Goal: Information Seeking & Learning: Compare options

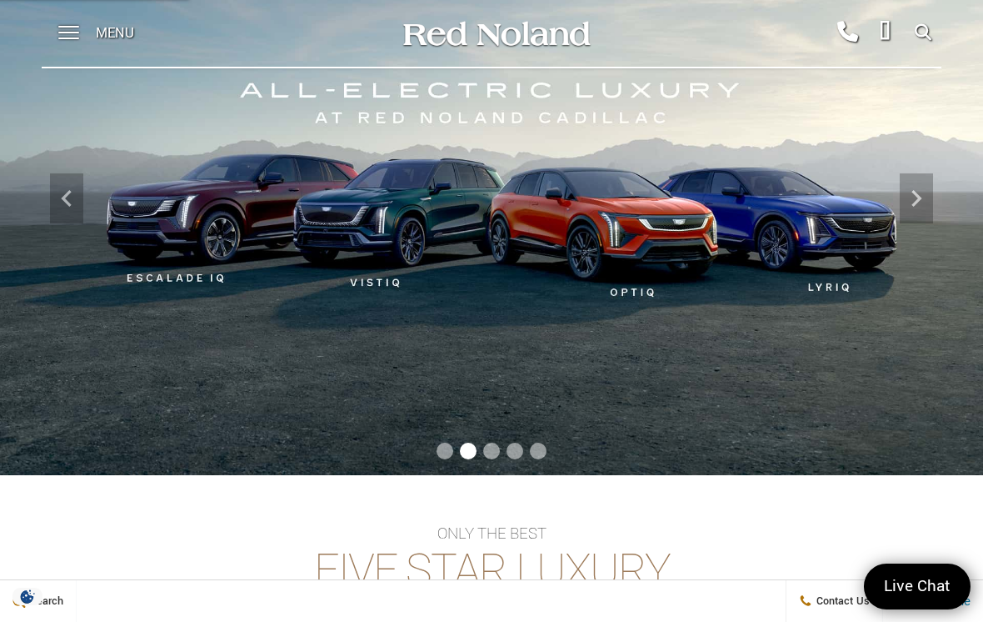
click at [62, 27] on span at bounding box center [68, 27] width 21 height 2
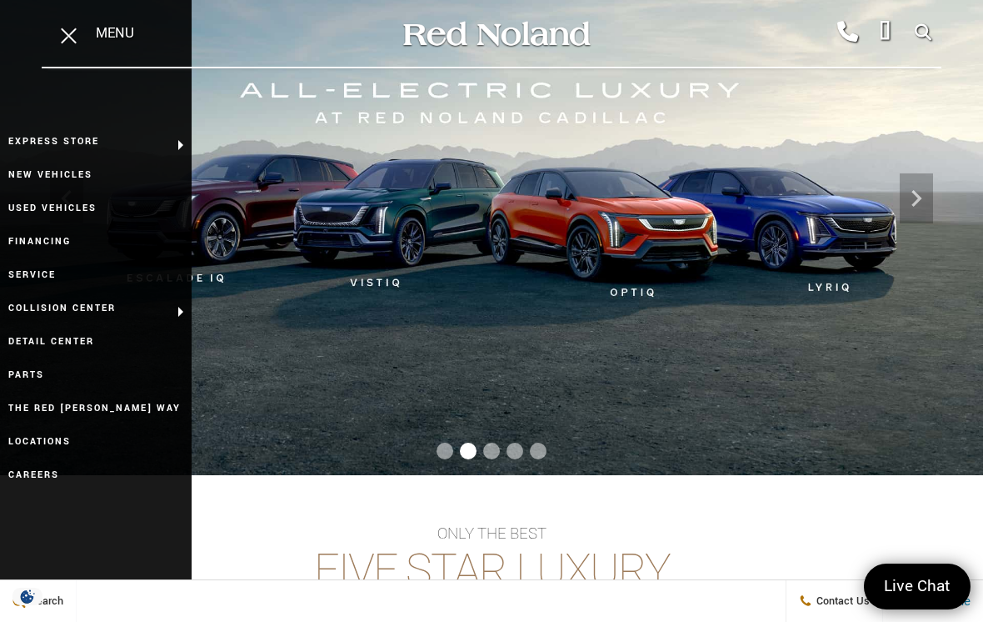
click at [37, 212] on link "Used Vehicles" at bounding box center [96, 208] width 192 height 33
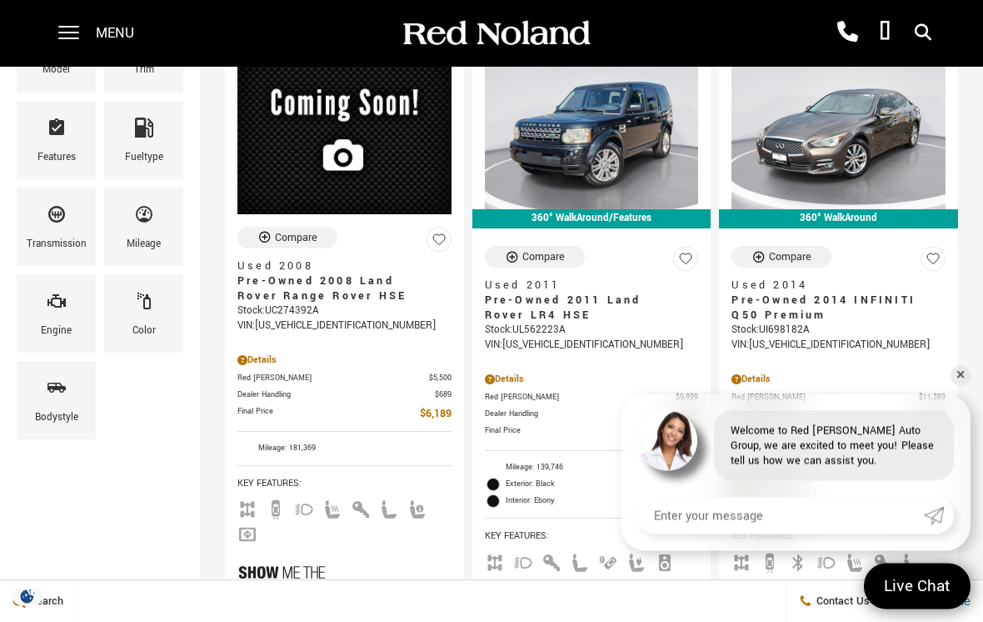
scroll to position [344, 0]
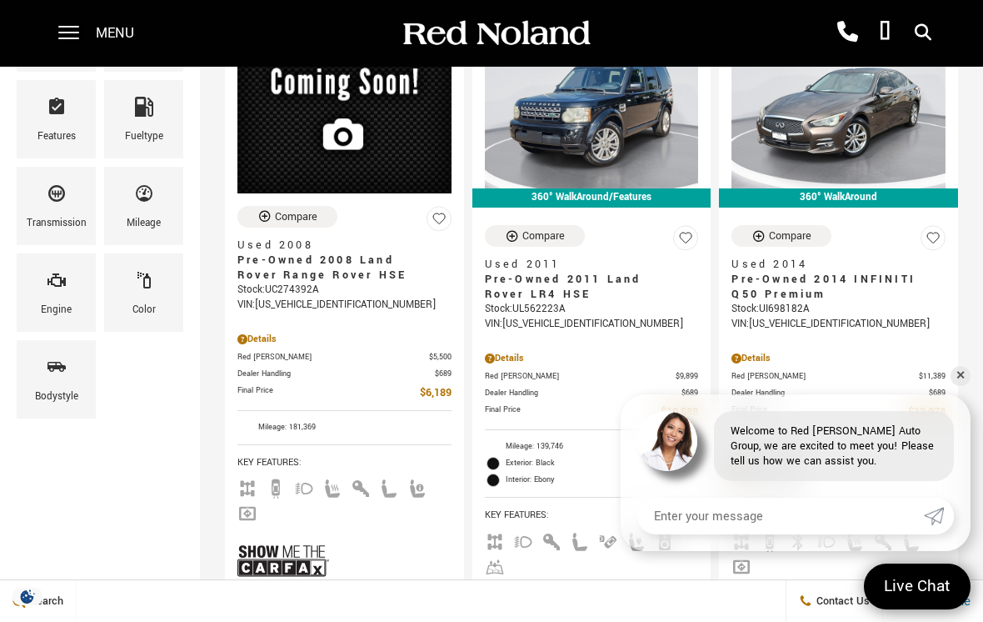
click at [60, 373] on icon "Bodystyle" at bounding box center [57, 367] width 20 height 20
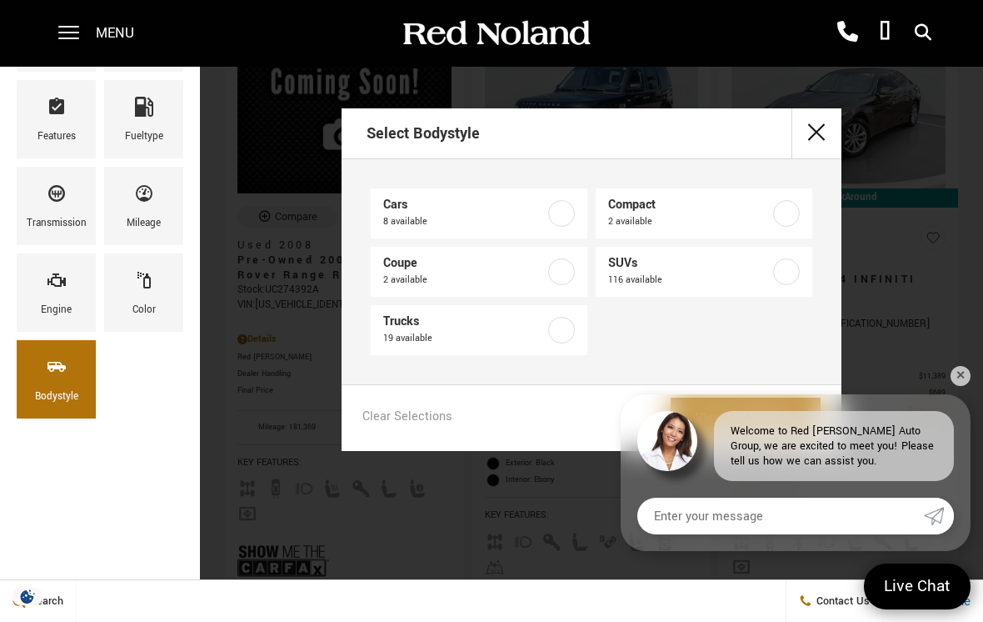
click at [782, 278] on label at bounding box center [786, 271] width 27 height 27
checkbox input "true"
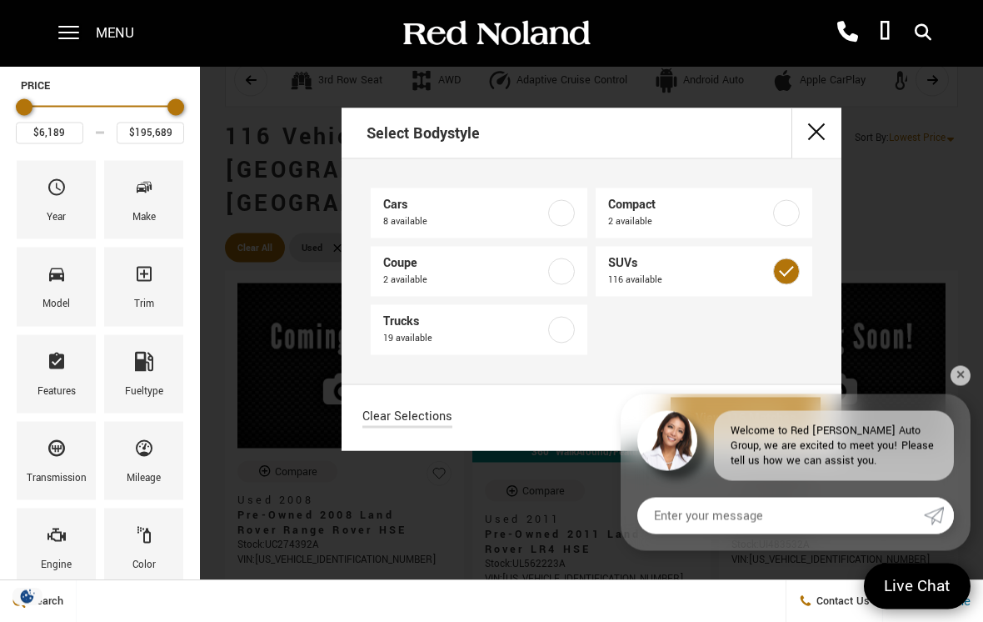
scroll to position [91, 0]
click at [145, 455] on icon "Mileage" at bounding box center [144, 447] width 20 height 20
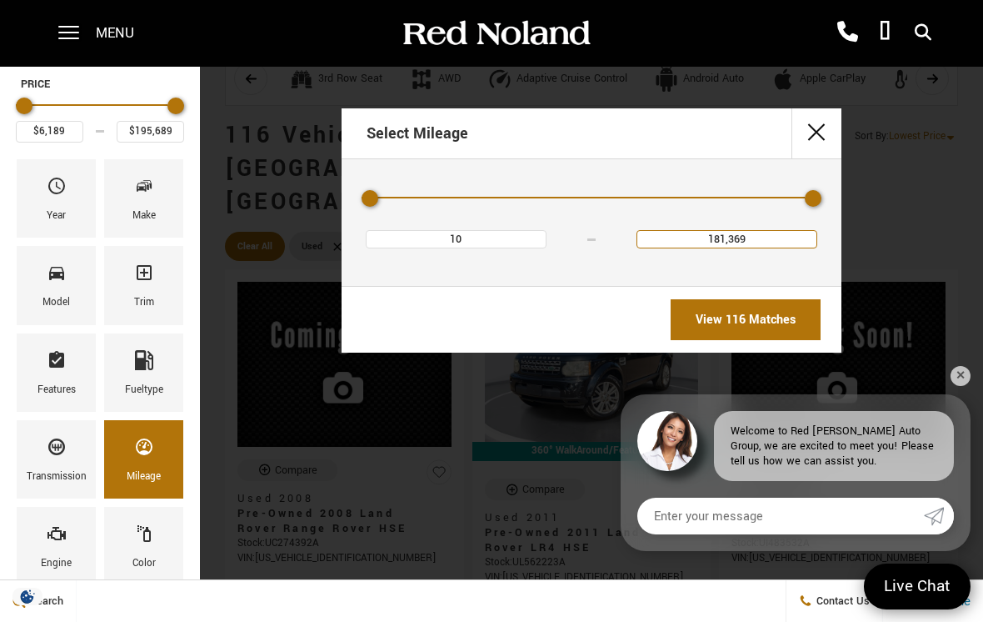
click at [693, 248] on input "181,369" at bounding box center [727, 239] width 181 height 18
type input "1"
type input "Q"
type input "12000"
type input "$32,189"
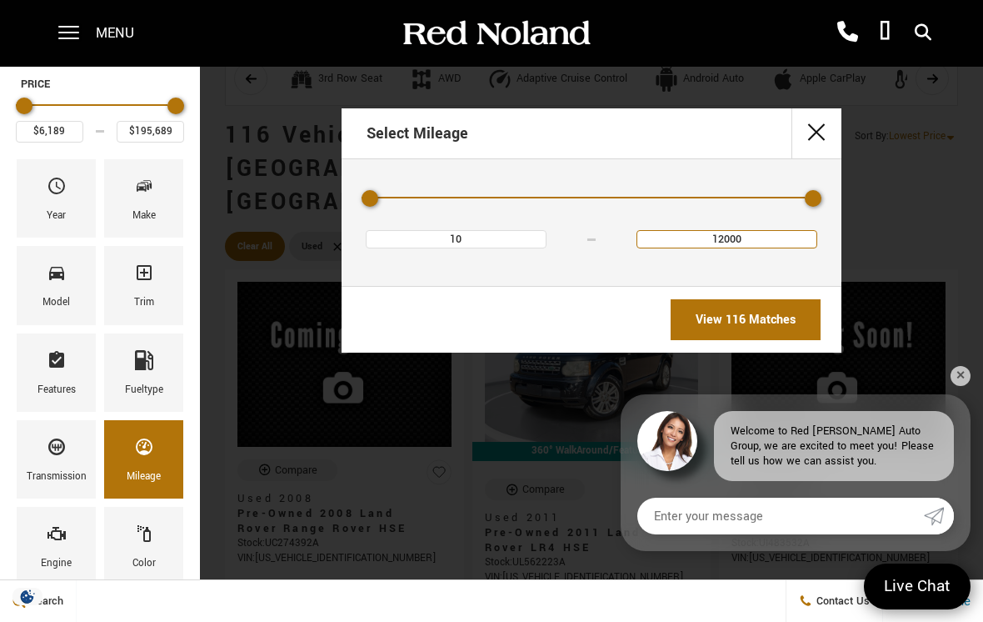
type input "12,000"
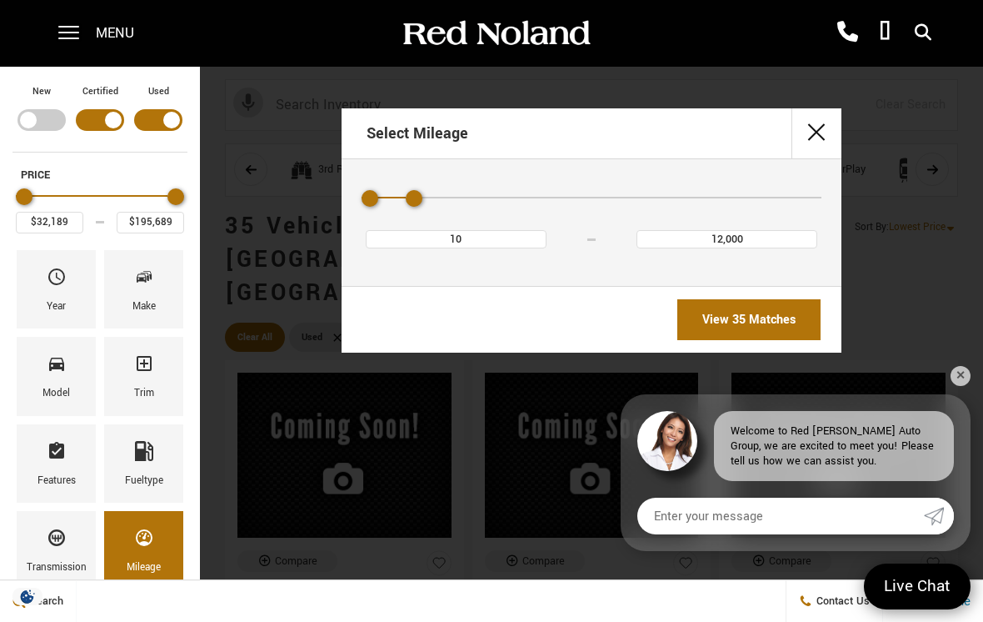
click at [812, 137] on button "close" at bounding box center [817, 133] width 50 height 50
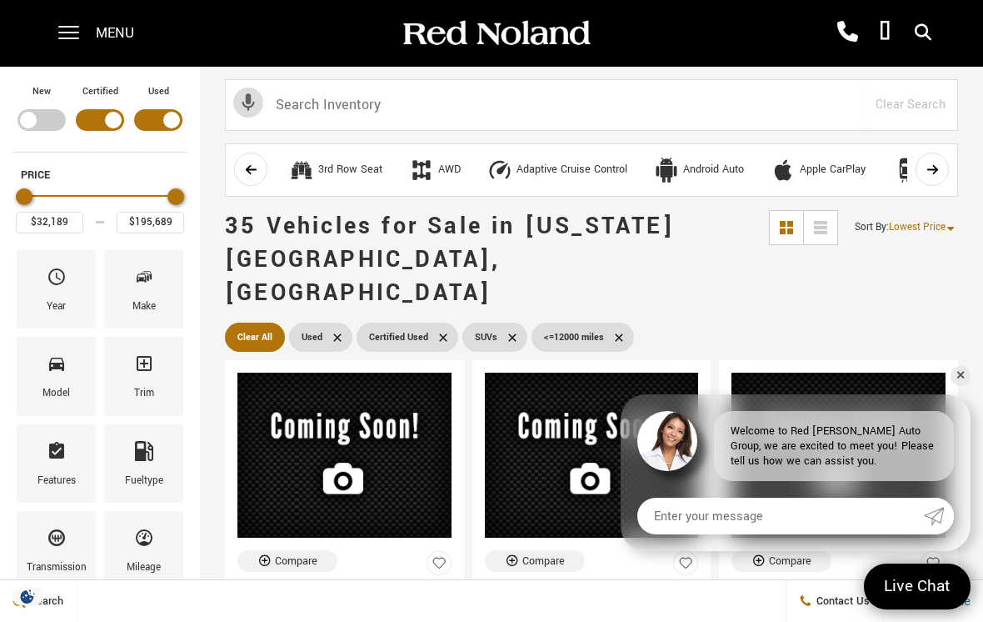
click at [50, 287] on icon "Year" at bounding box center [57, 277] width 20 height 20
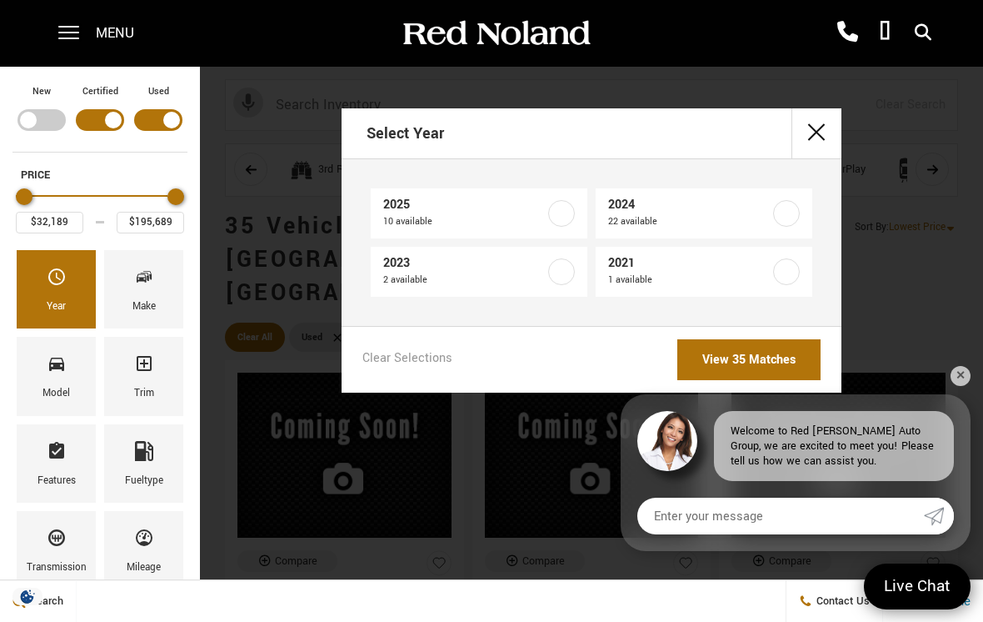
click at [560, 216] on label at bounding box center [561, 213] width 27 height 27
type input "$44,439"
checkbox input "true"
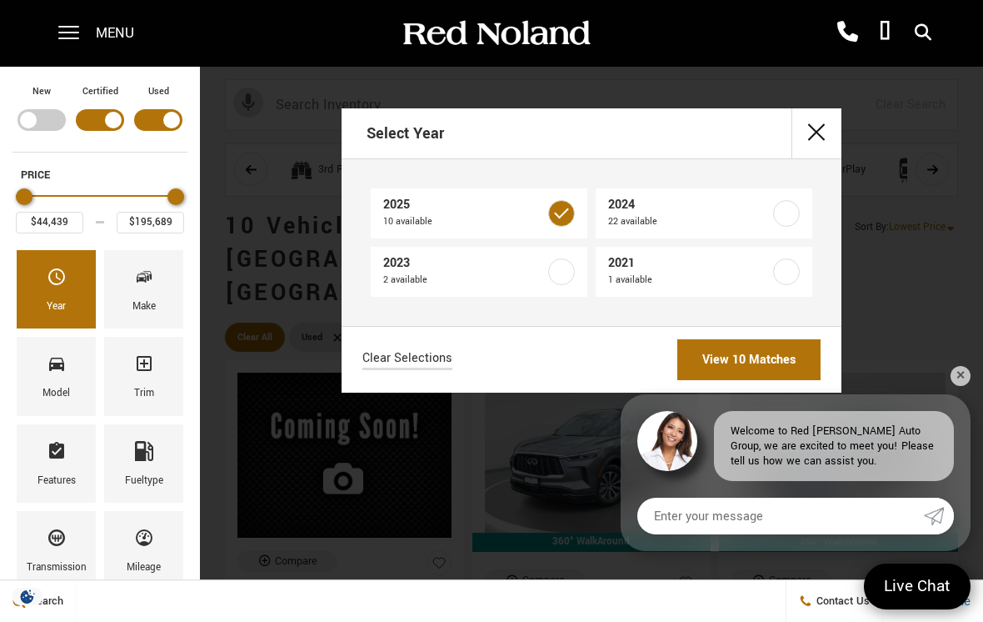
click at [793, 217] on label at bounding box center [786, 213] width 27 height 27
checkbox input "true"
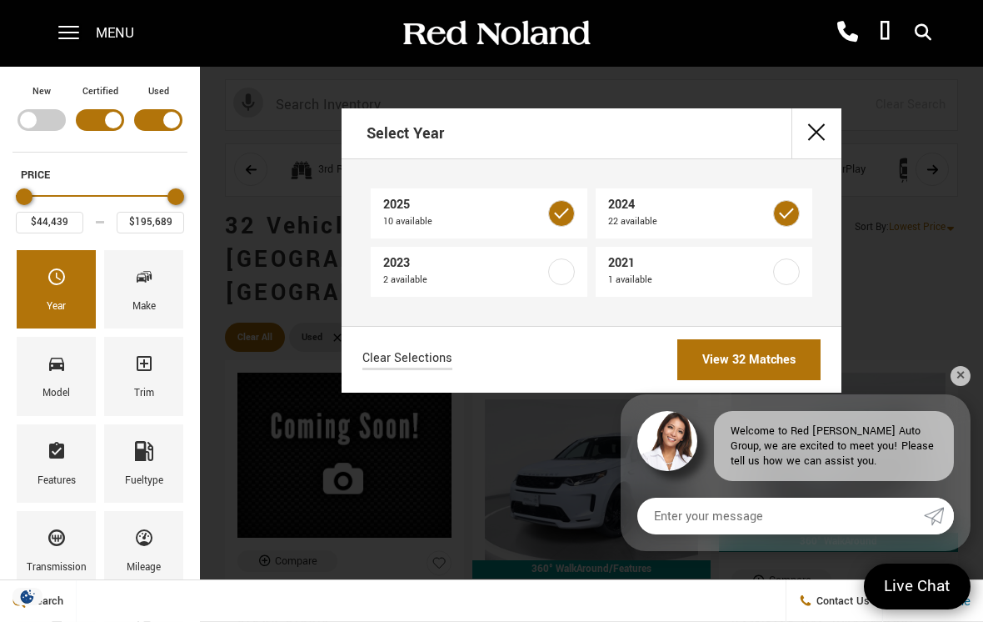
click at [731, 375] on link "View 32 Matches" at bounding box center [748, 359] width 143 height 41
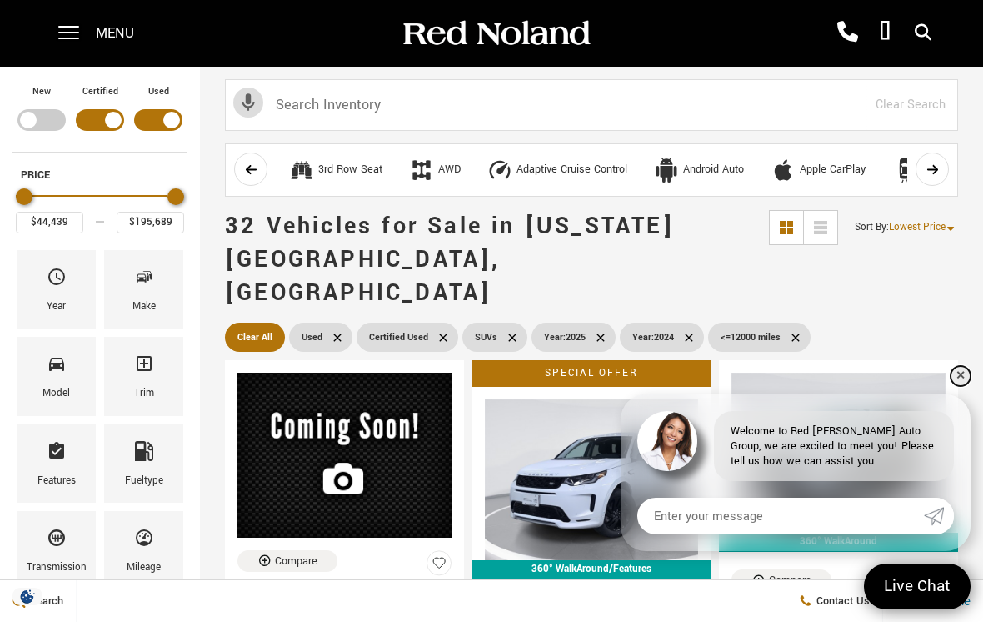
click at [961, 386] on link "✕" at bounding box center [961, 376] width 20 height 20
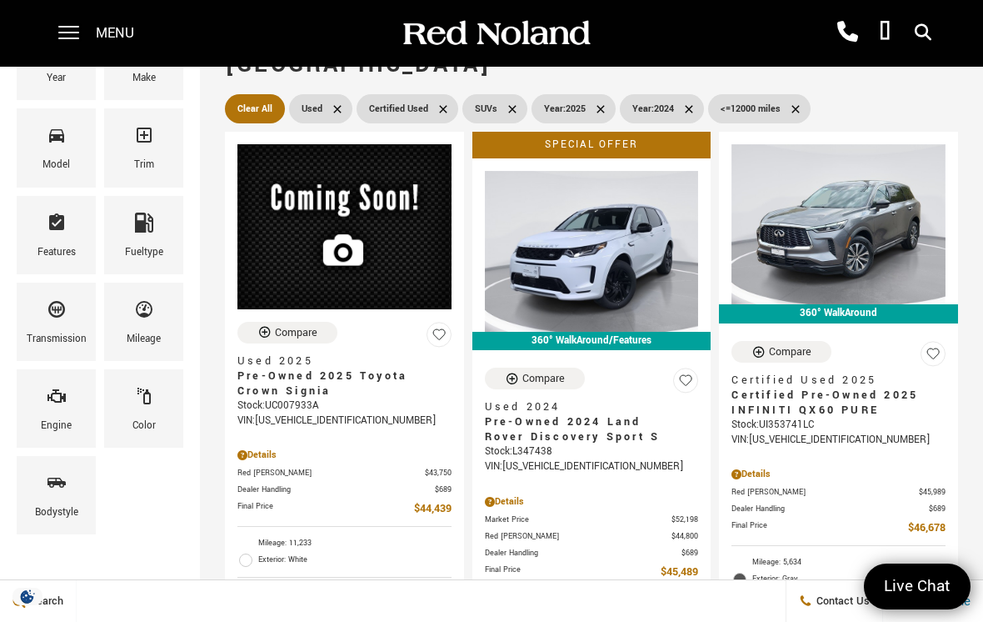
scroll to position [219, 0]
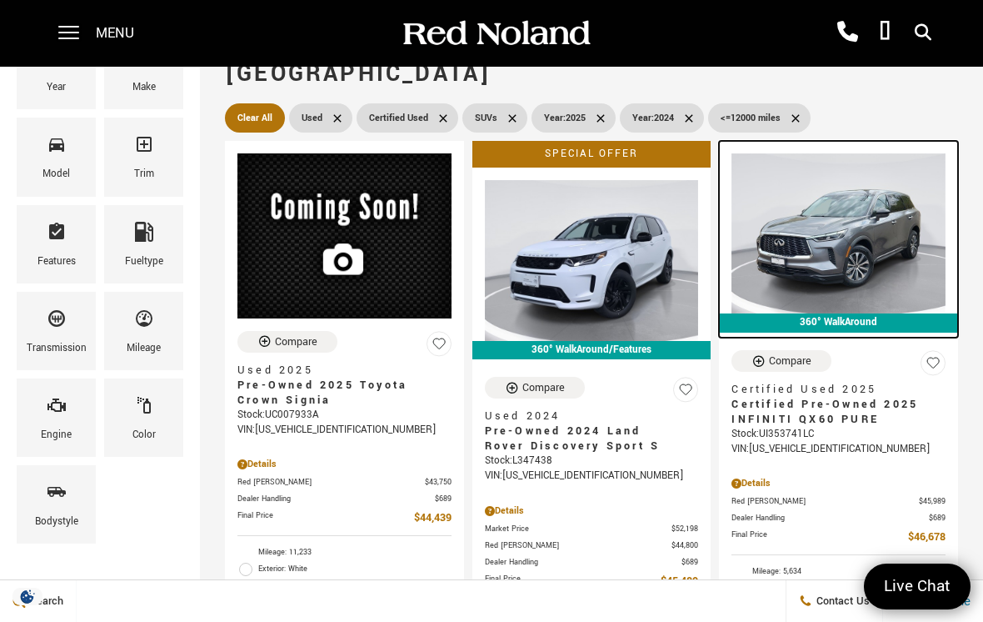
click at [809, 230] on img at bounding box center [839, 233] width 214 height 160
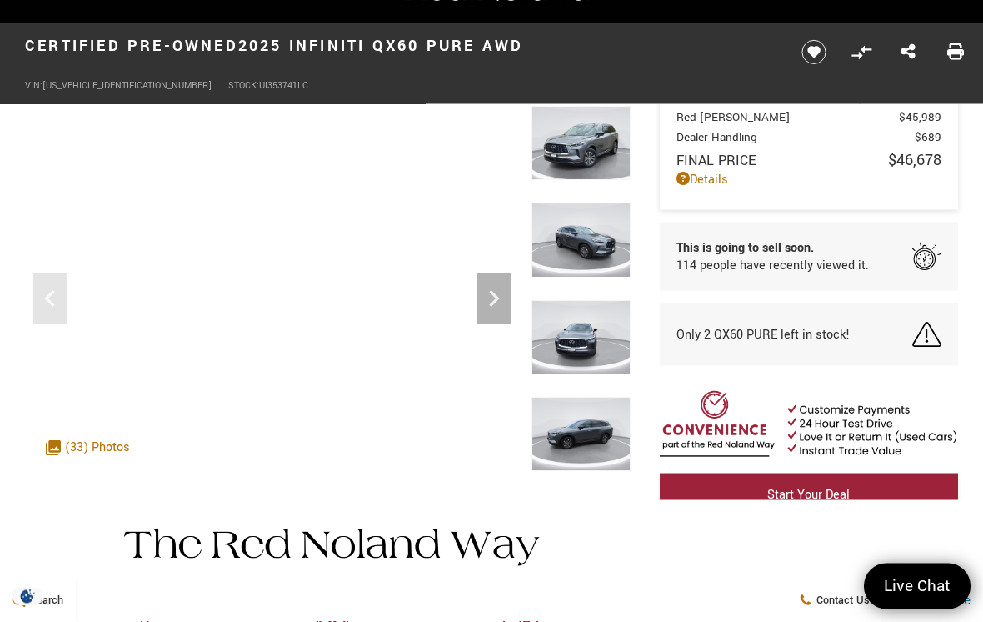
scroll to position [36, 0]
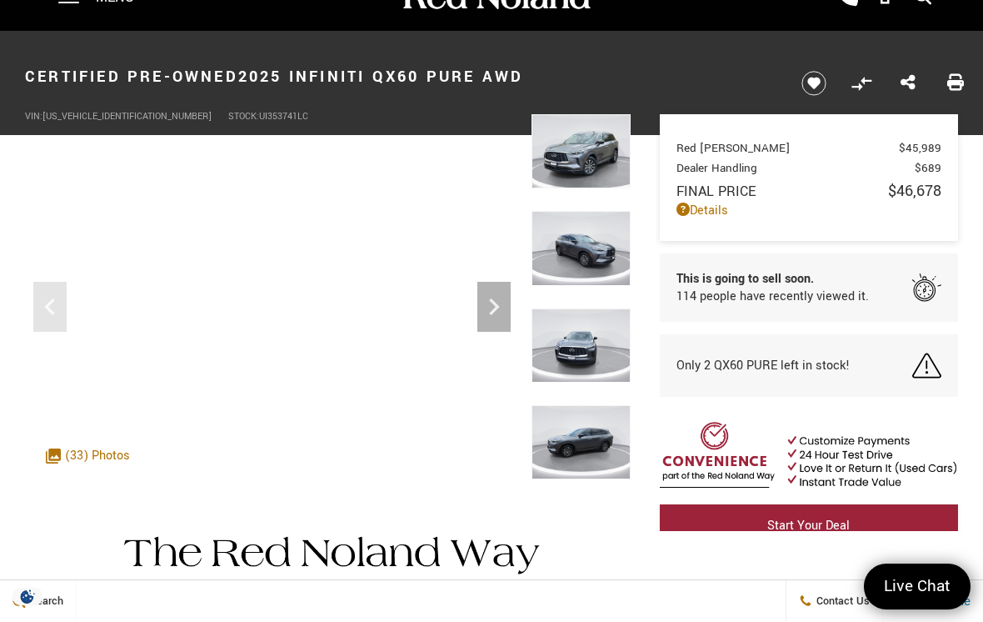
click at [501, 304] on icon "Next" at bounding box center [493, 306] width 33 height 33
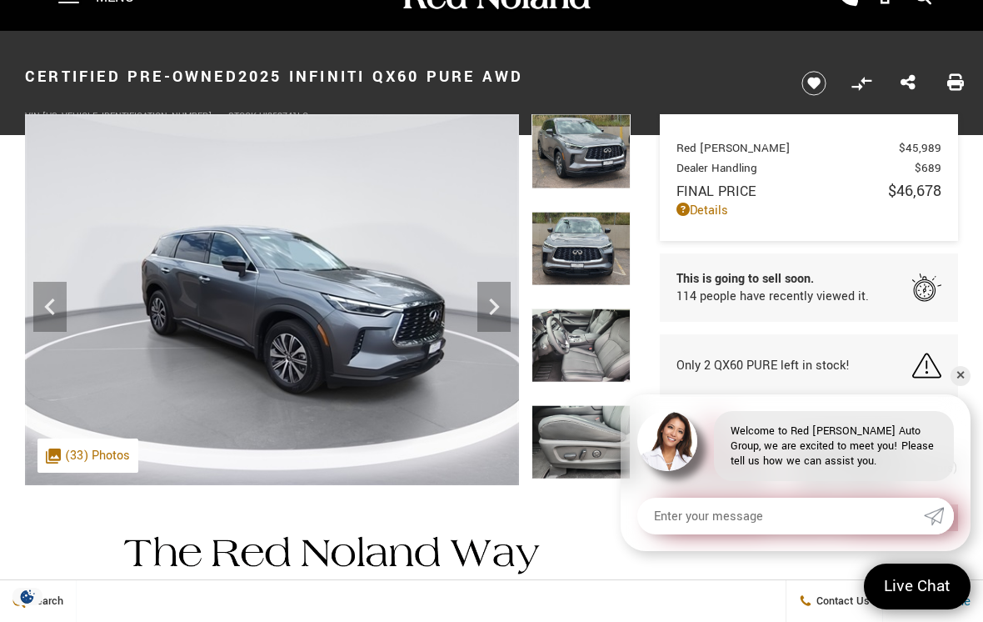
click at [557, 405] on img at bounding box center [581, 442] width 99 height 74
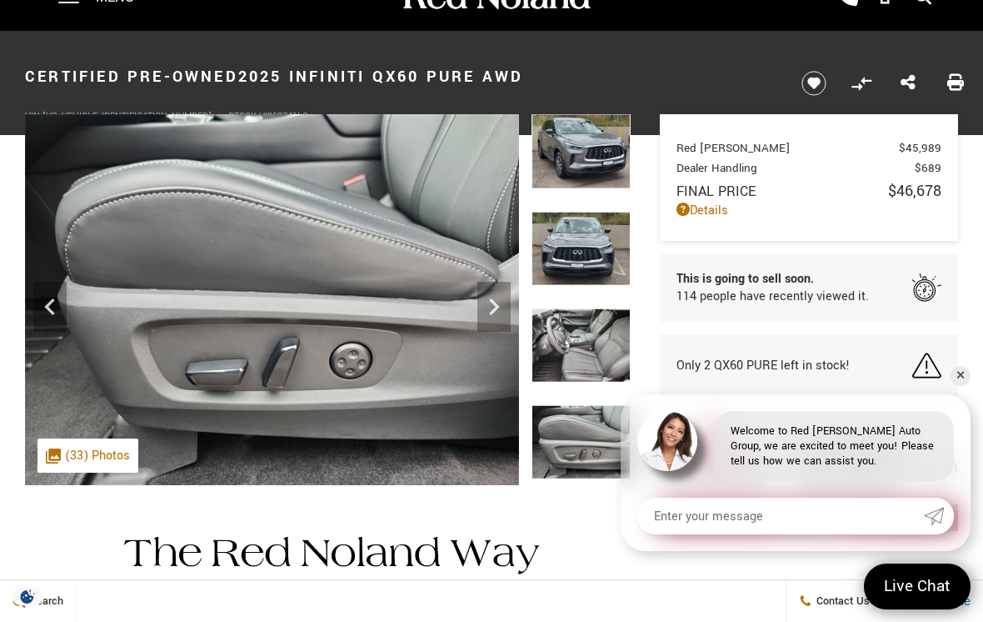
click at [582, 405] on img at bounding box center [581, 442] width 99 height 74
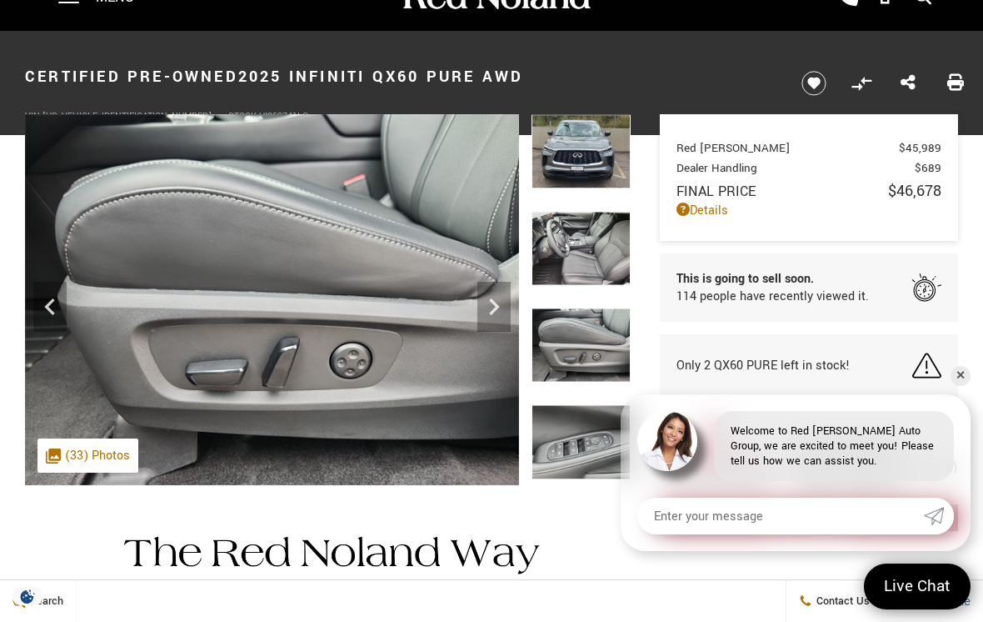
click at [586, 308] on img at bounding box center [581, 345] width 99 height 74
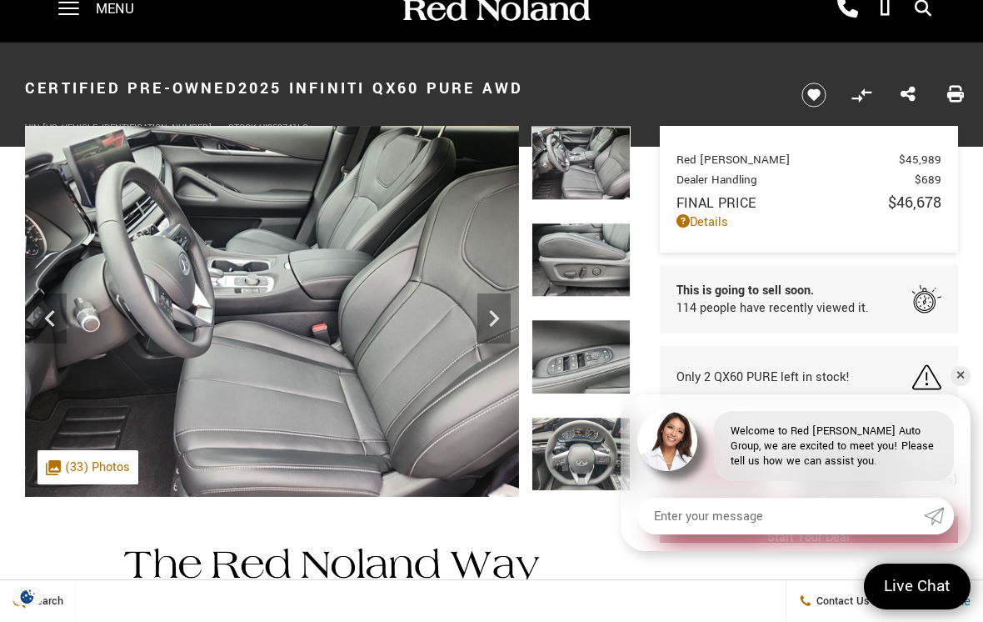
scroll to position [25, 0]
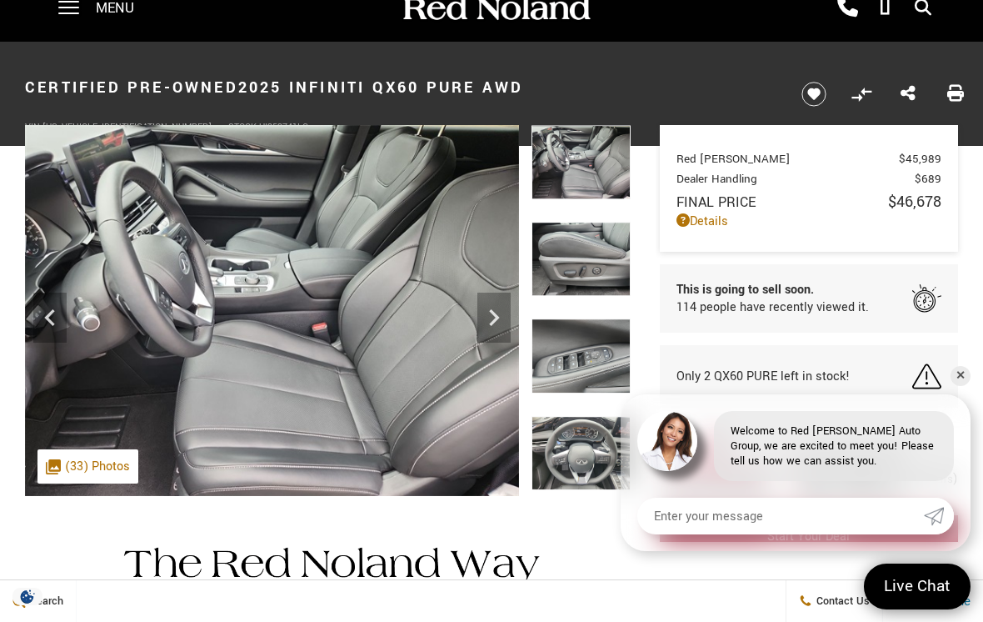
click at [487, 326] on icon "Next" at bounding box center [493, 317] width 33 height 33
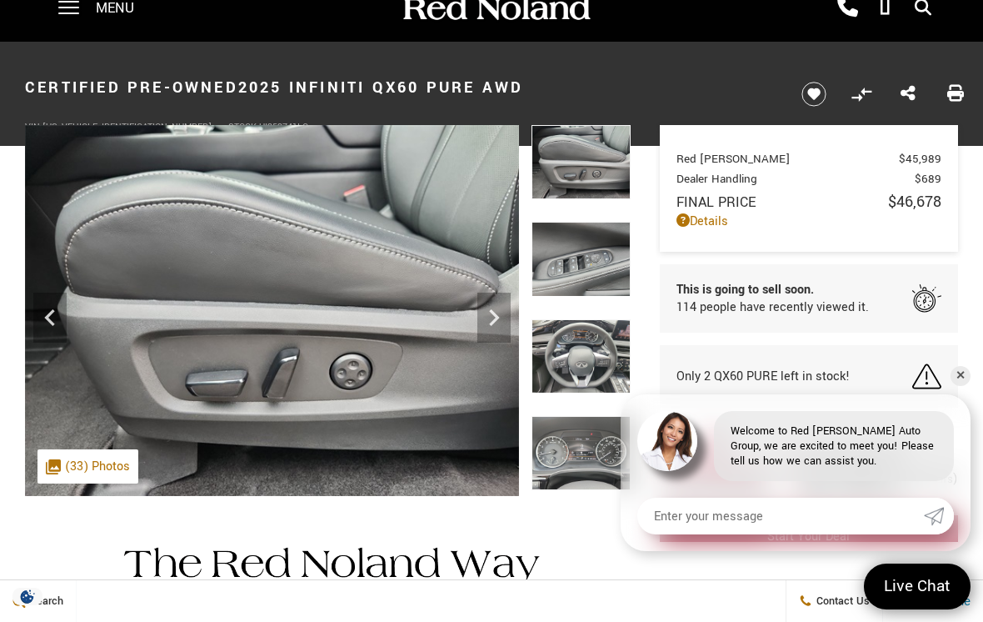
click at [495, 326] on icon "Next" at bounding box center [493, 317] width 33 height 33
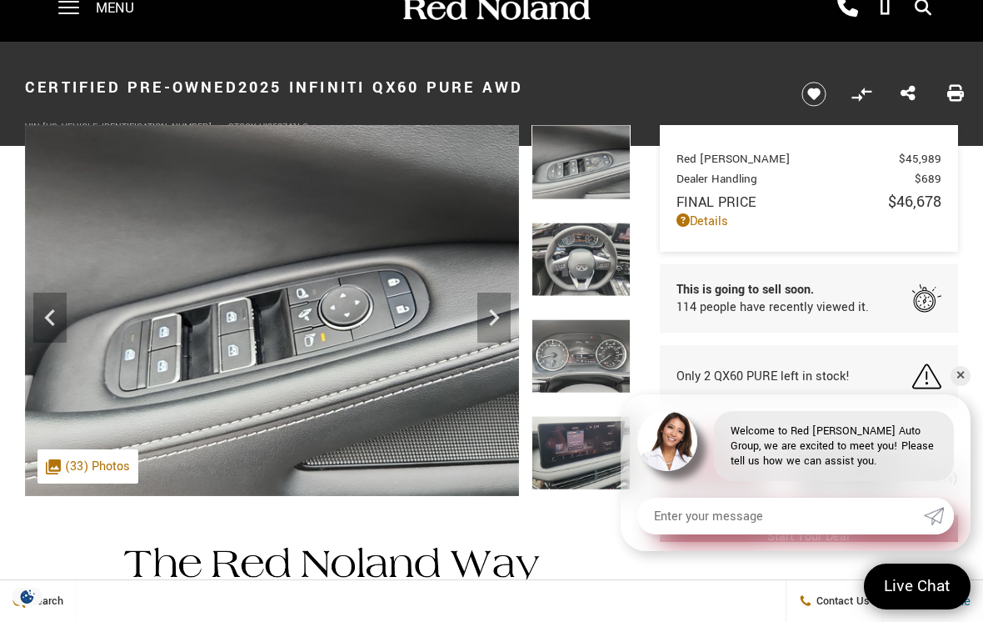
click at [502, 324] on icon "Next" at bounding box center [493, 317] width 33 height 33
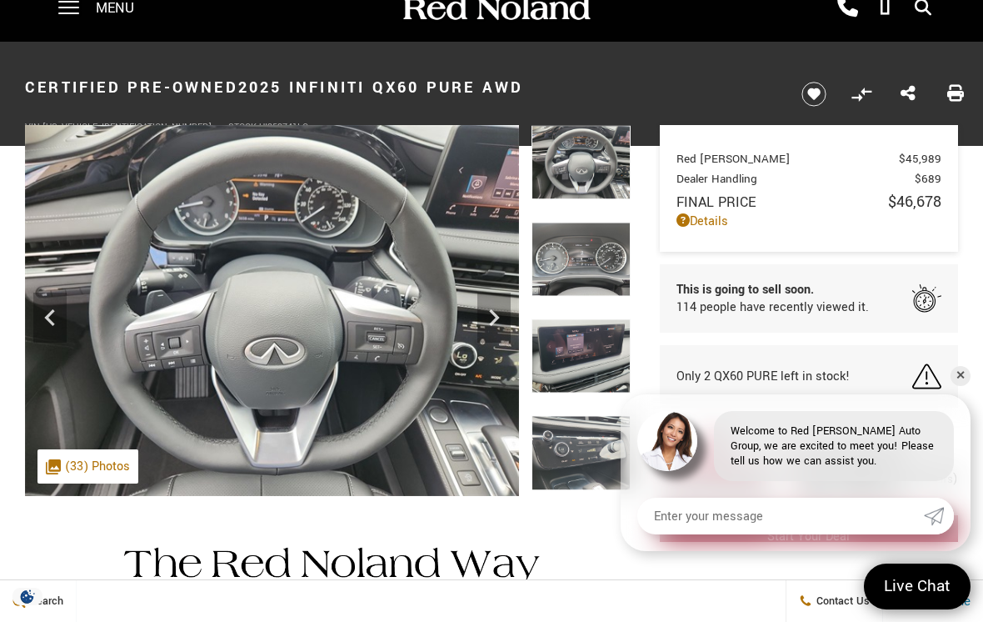
click at [495, 334] on div "Next" at bounding box center [493, 317] width 33 height 50
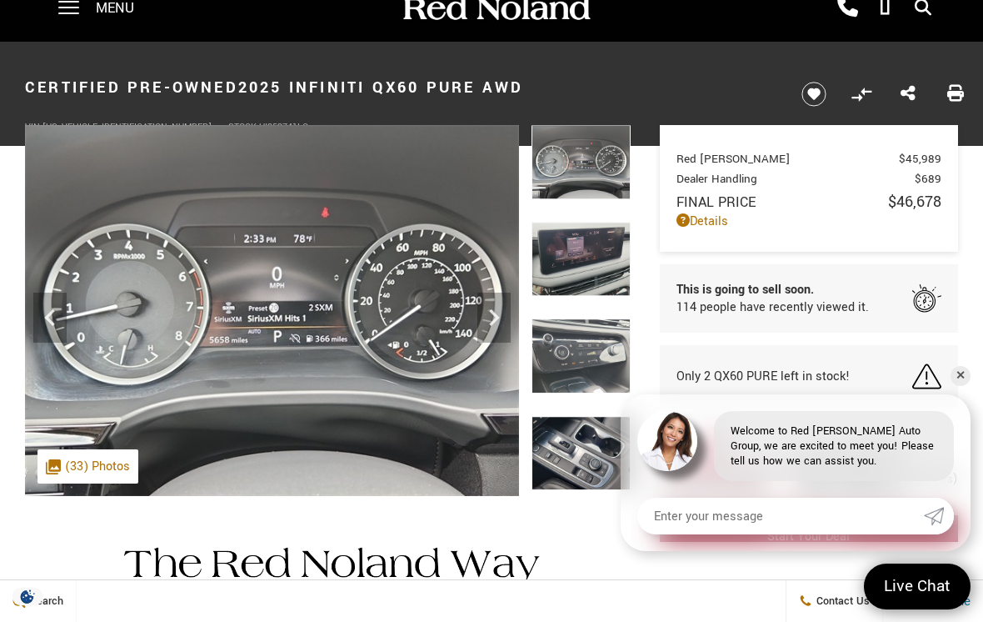
click at [486, 322] on icon "Next" at bounding box center [493, 317] width 33 height 33
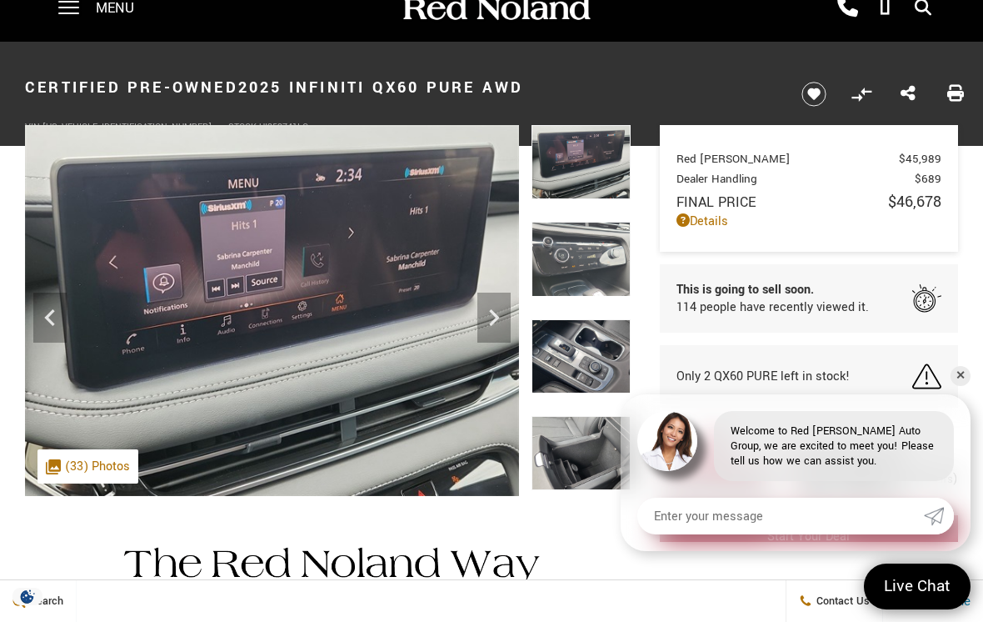
click at [491, 320] on icon "Next" at bounding box center [493, 317] width 33 height 33
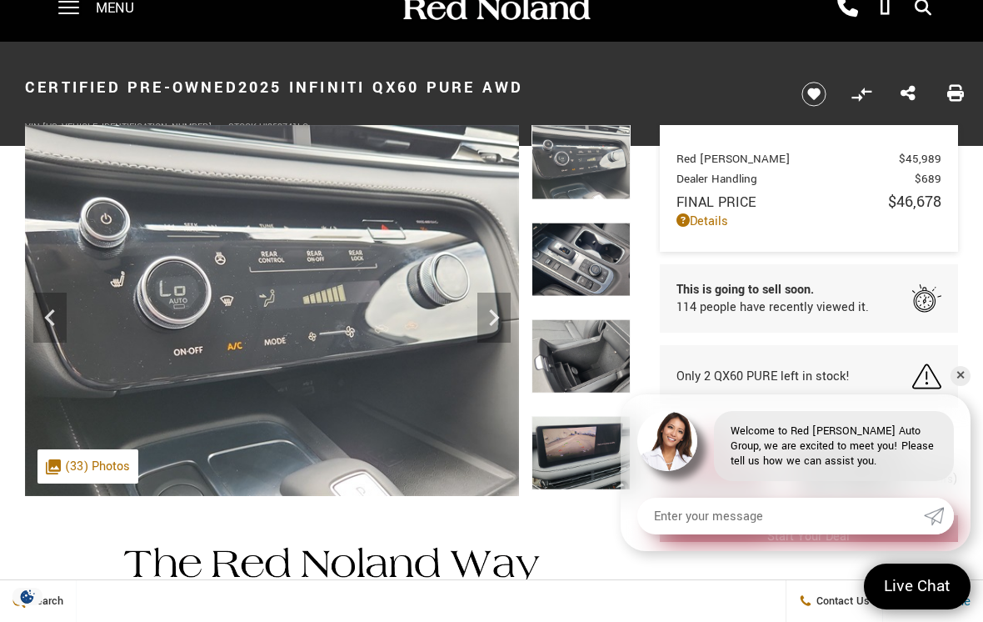
click at [497, 332] on icon "Next" at bounding box center [493, 317] width 33 height 33
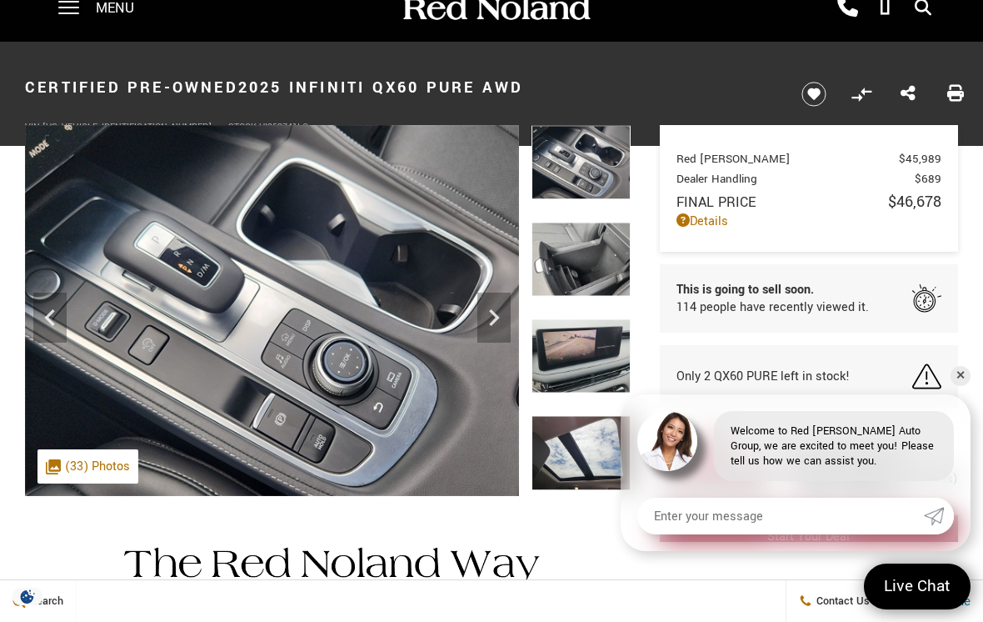
click at [483, 319] on icon "Next" at bounding box center [493, 317] width 33 height 33
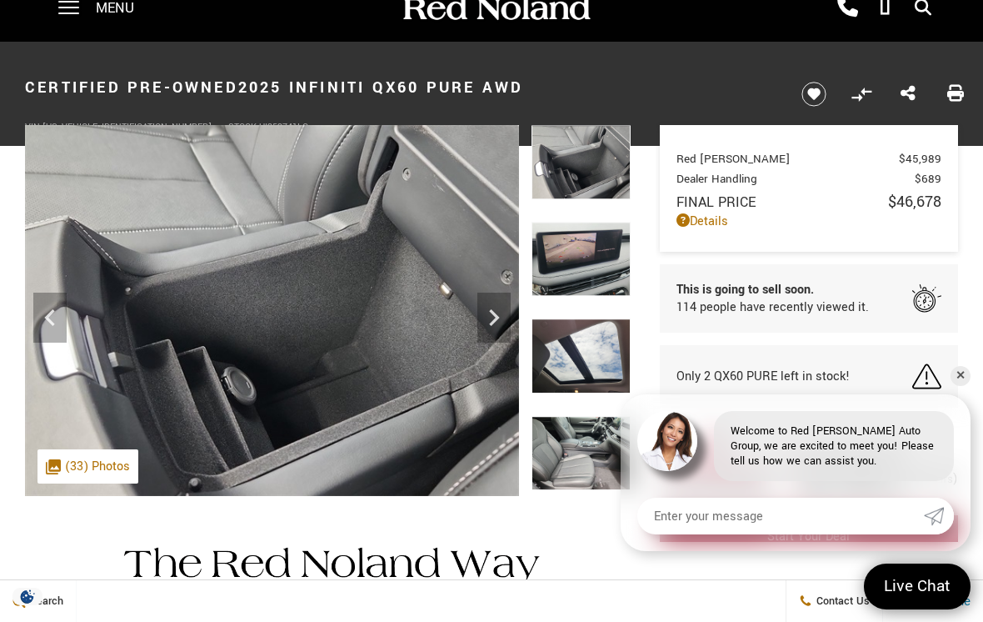
click at [491, 313] on icon "Next" at bounding box center [493, 317] width 33 height 33
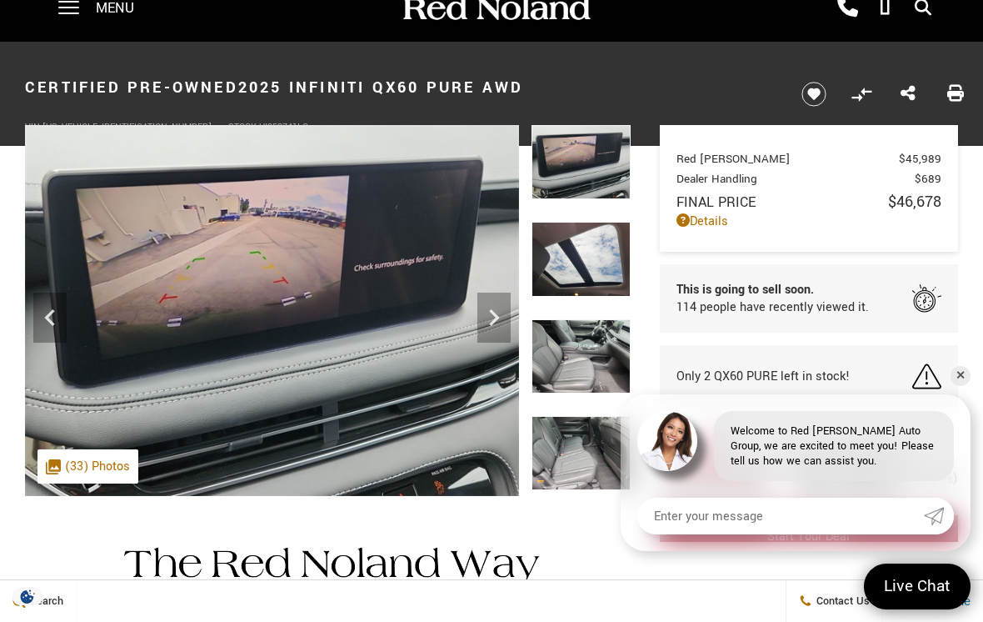
click at [494, 317] on icon "Next" at bounding box center [493, 317] width 33 height 33
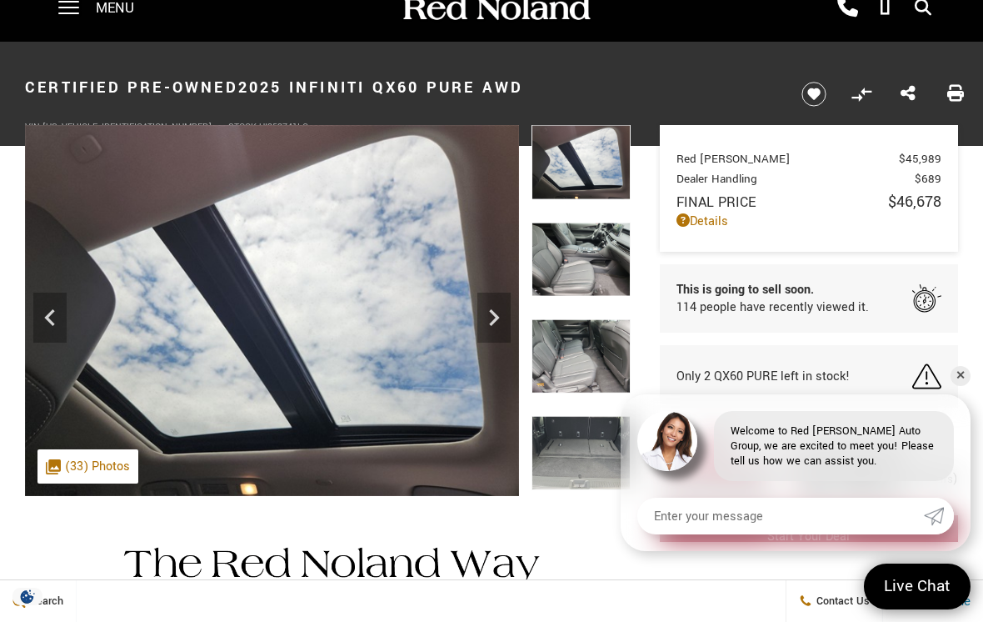
click at [491, 302] on icon "Next" at bounding box center [493, 317] width 33 height 33
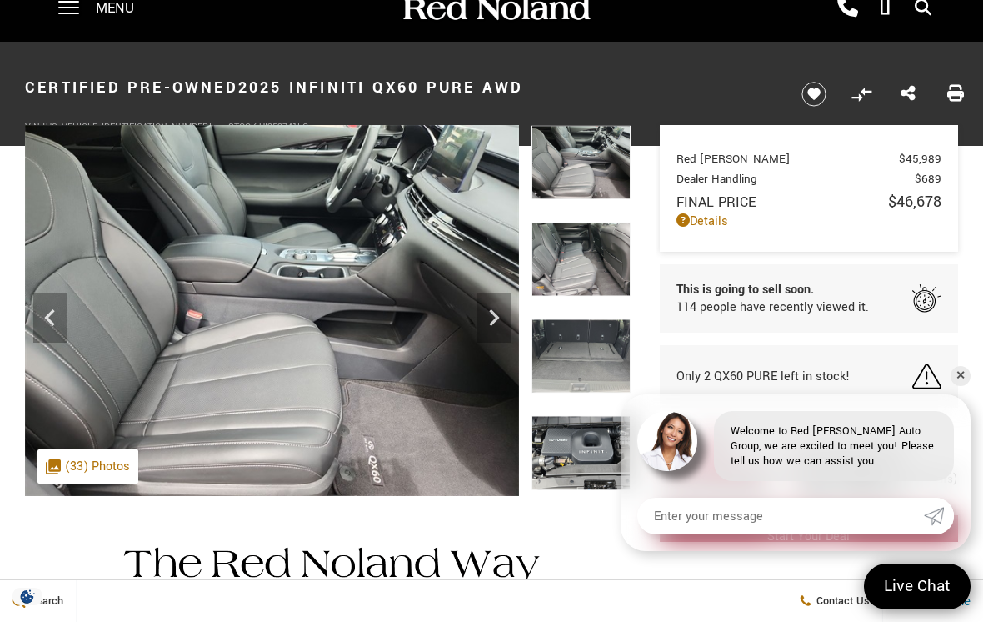
click at [498, 307] on icon "Next" at bounding box center [493, 317] width 33 height 33
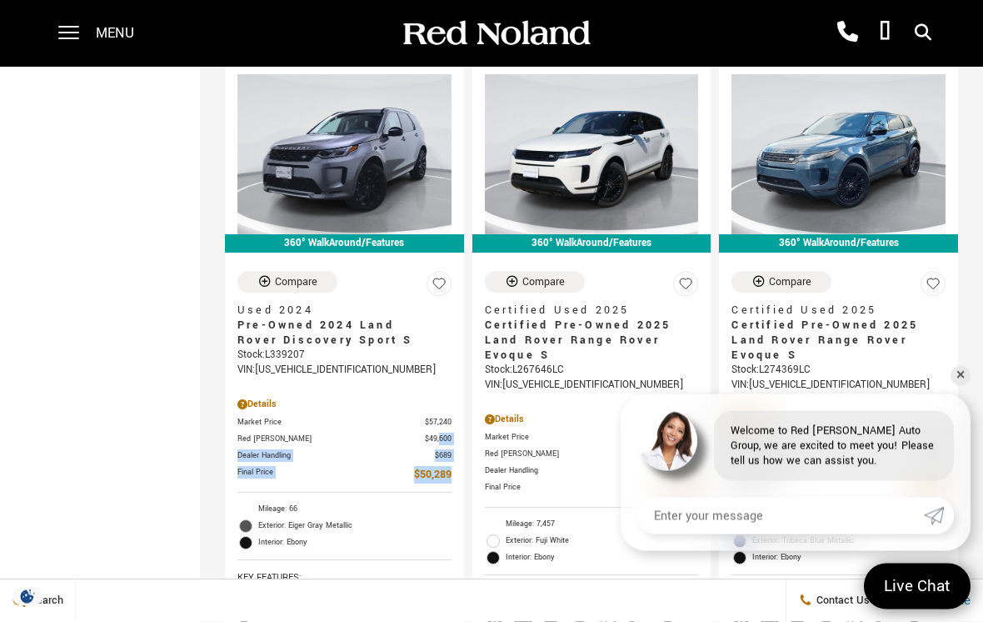
scroll to position [1809, 0]
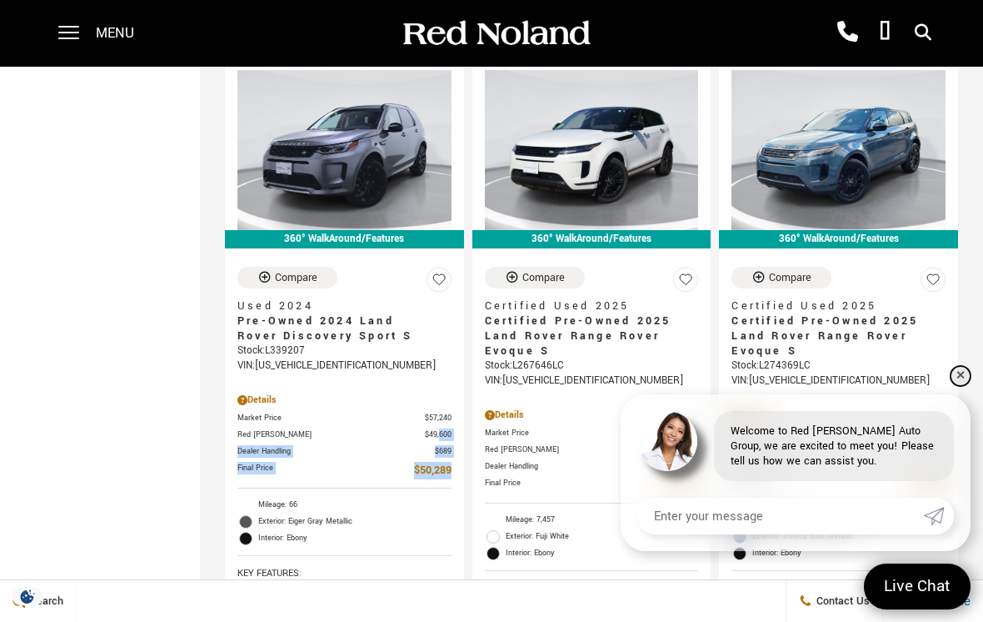
click at [962, 386] on link "✕" at bounding box center [961, 376] width 20 height 20
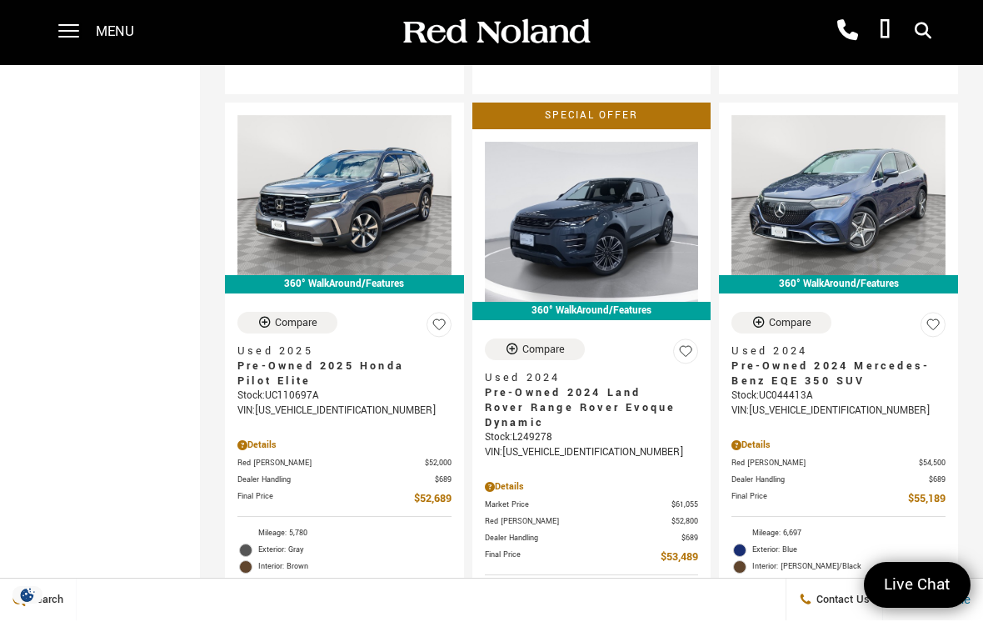
scroll to position [2535, 0]
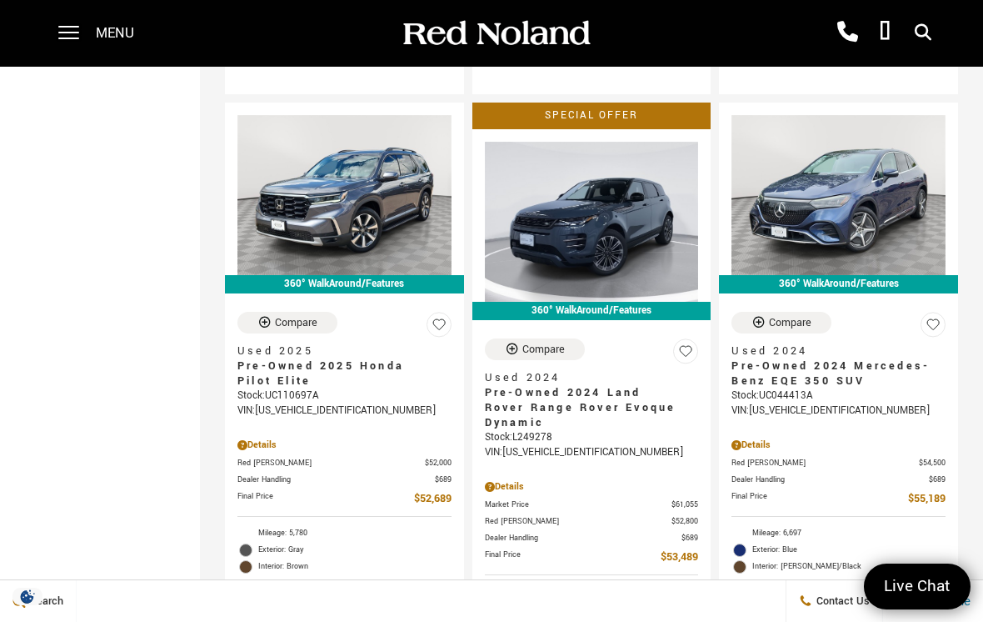
click at [468, 544] on div "Special Offer 360° WalkAround/Features Compare Used 2024 Pre-Owned 2024 Land Ro…" at bounding box center [591, 468] width 247 height 740
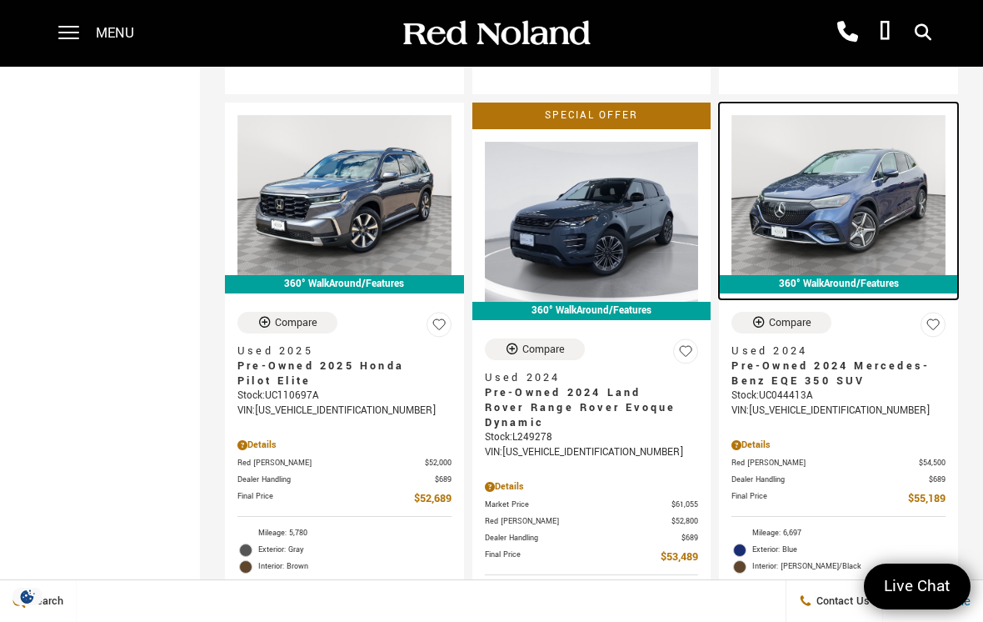
click at [813, 276] on div "360° WalkAround/Features" at bounding box center [838, 284] width 239 height 18
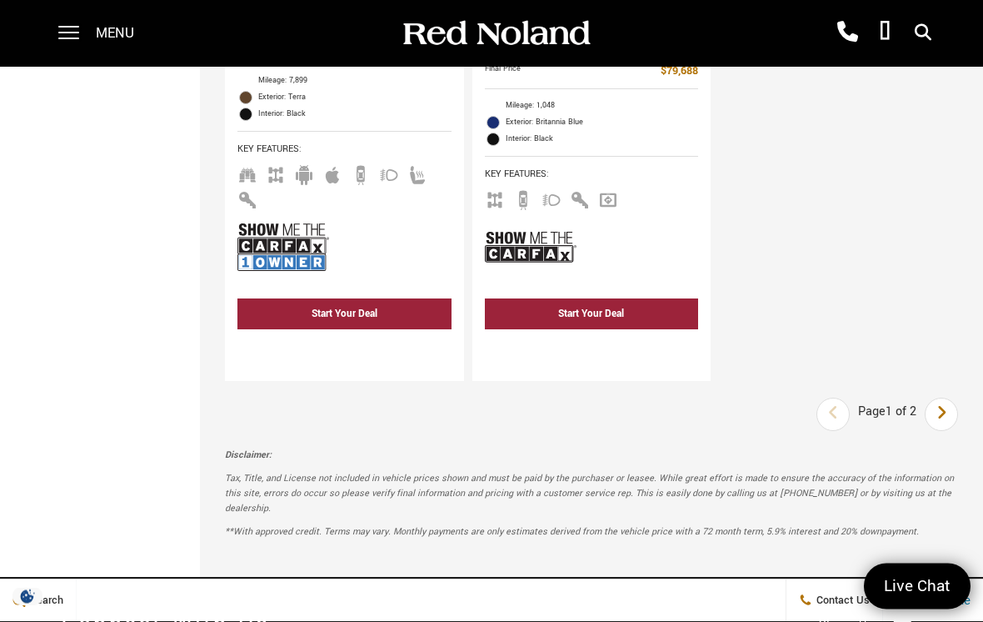
scroll to position [5281, 0]
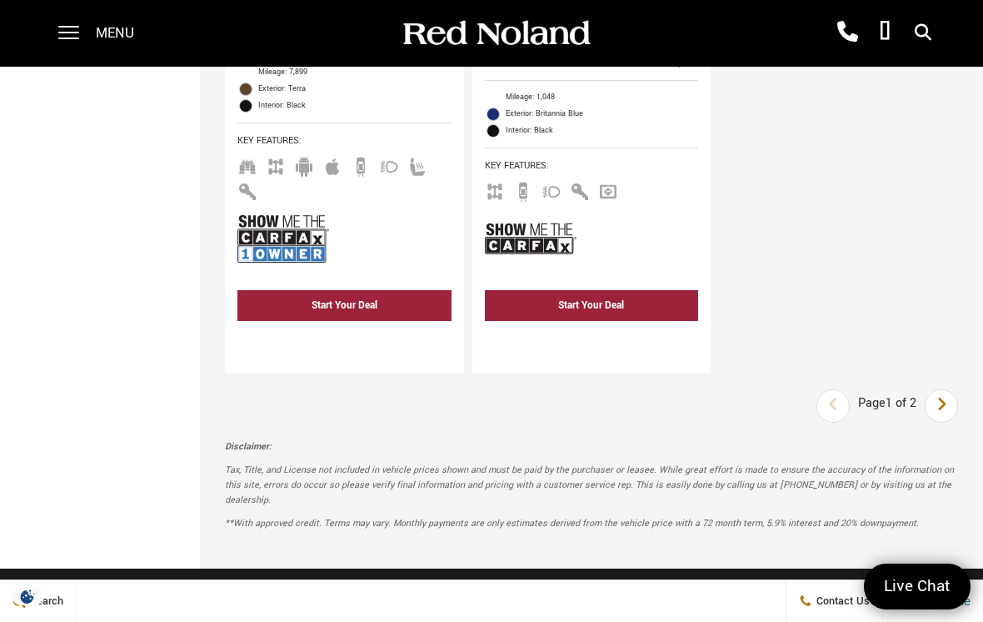
click at [947, 417] on icon "next page" at bounding box center [942, 404] width 11 height 27
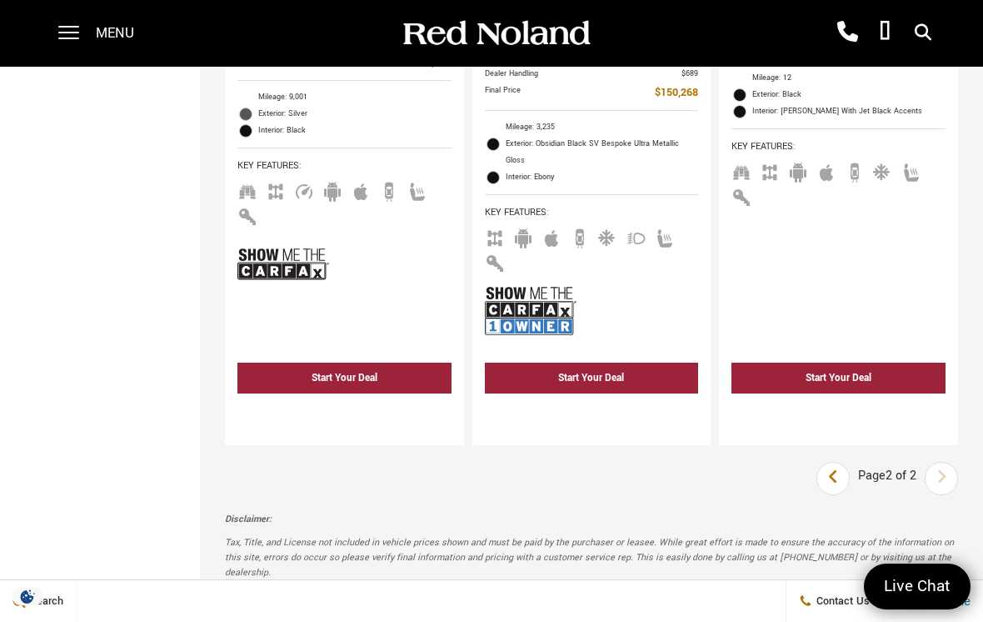
scroll to position [2697, 0]
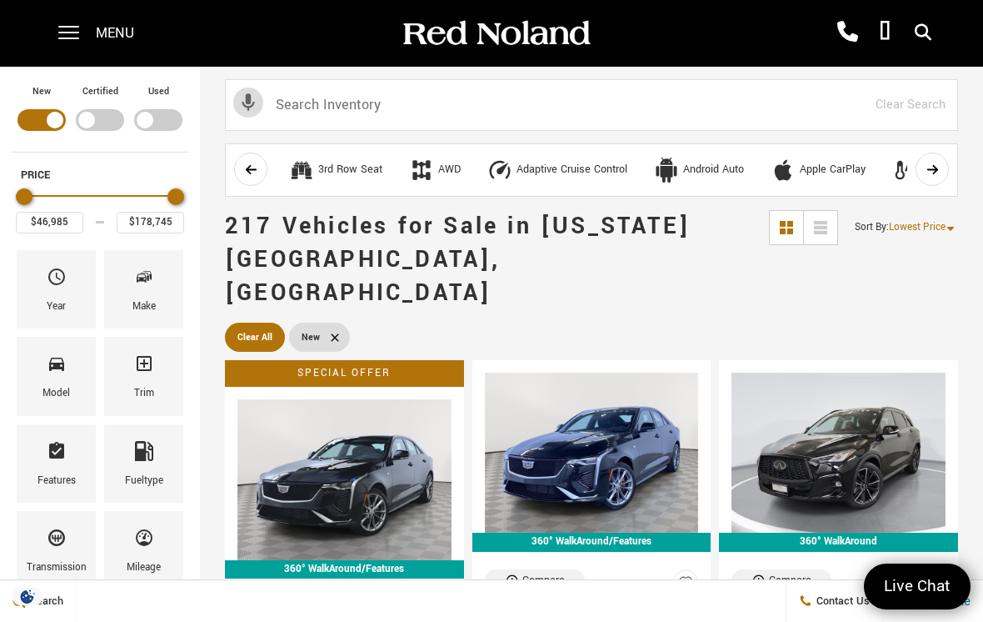
click at [42, 421] on div "Features" at bounding box center [55, 463] width 87 height 87
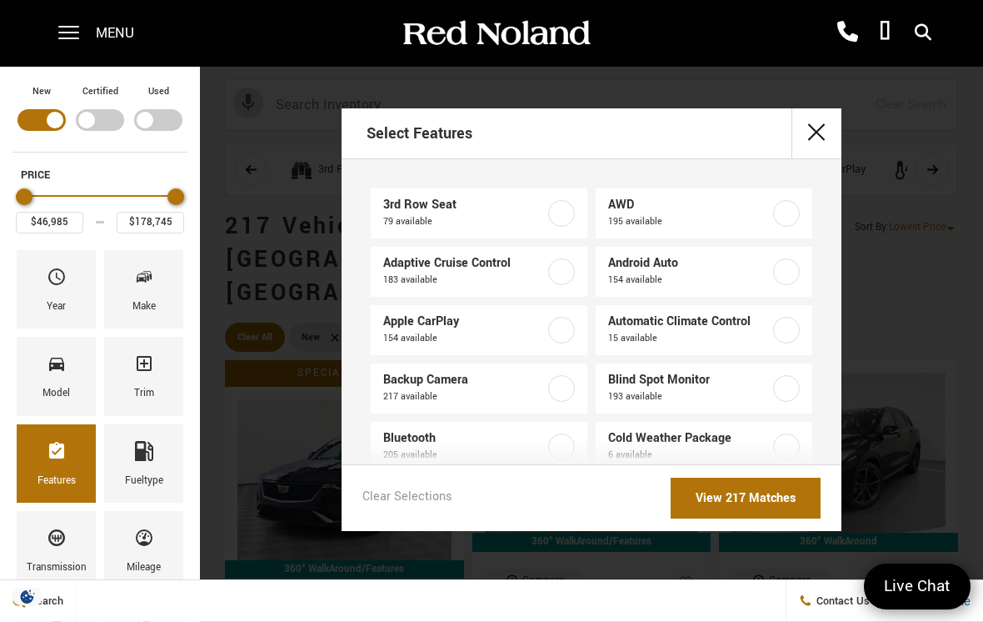
click at [568, 272] on label at bounding box center [561, 271] width 27 height 27
checkbox input "true"
click at [556, 326] on label at bounding box center [561, 330] width 27 height 27
checkbox input "true"
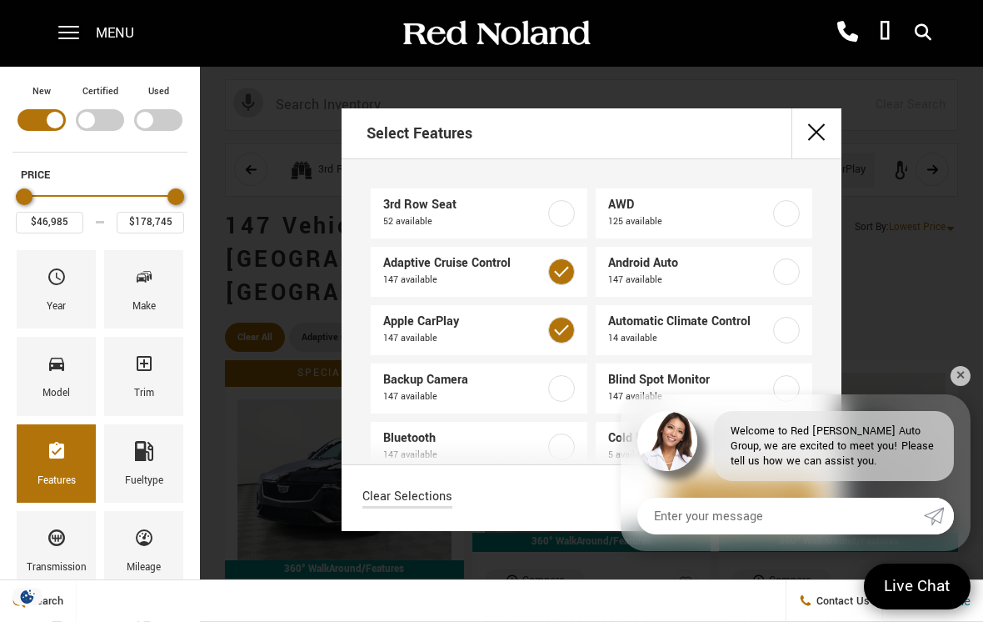
click at [564, 397] on label at bounding box center [561, 388] width 27 height 27
checkbox input "true"
click at [786, 213] on label at bounding box center [786, 213] width 27 height 27
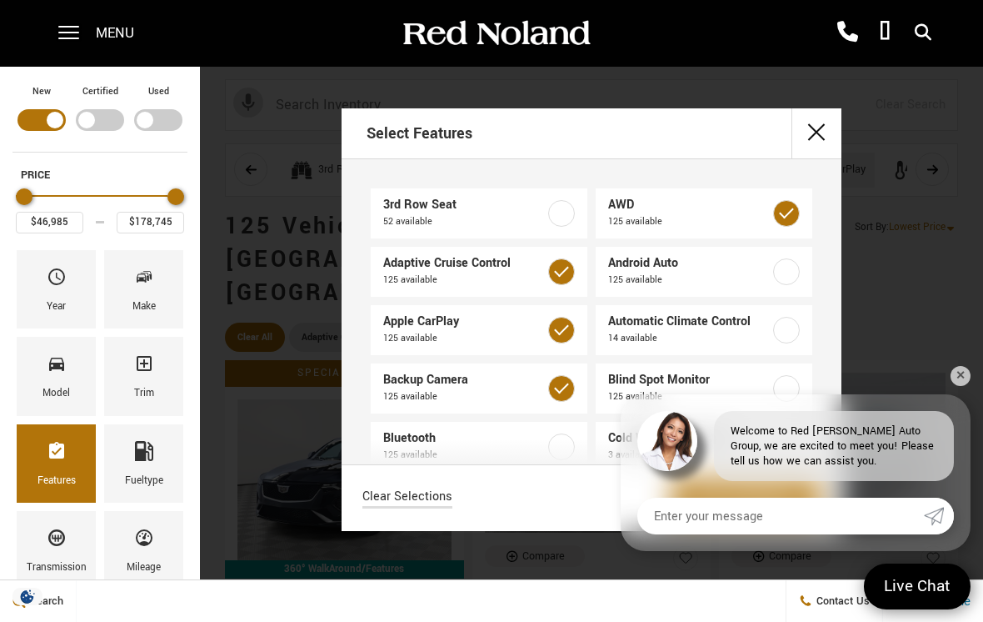
checkbox input "true"
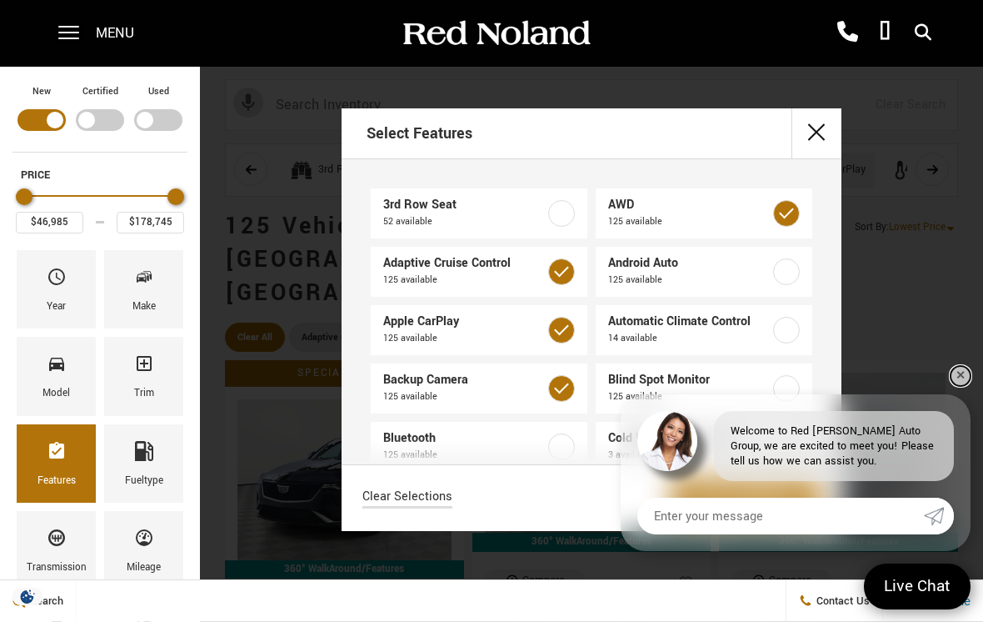
click at [957, 379] on link "✕" at bounding box center [961, 376] width 20 height 20
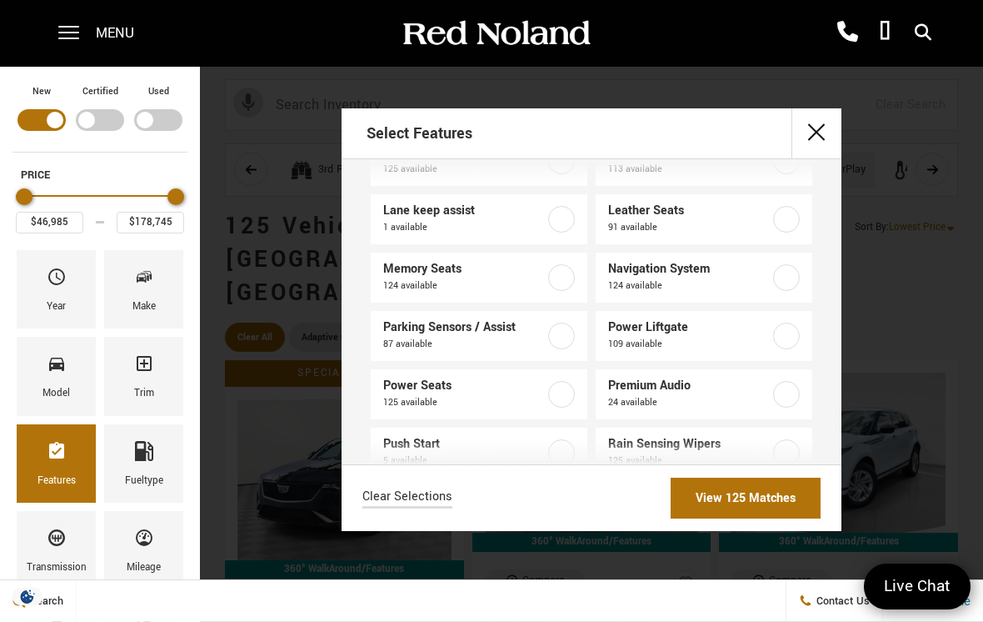
scroll to position [521, 0]
click at [777, 217] on label at bounding box center [786, 217] width 27 height 27
type input "$55,987"
checkbox input "true"
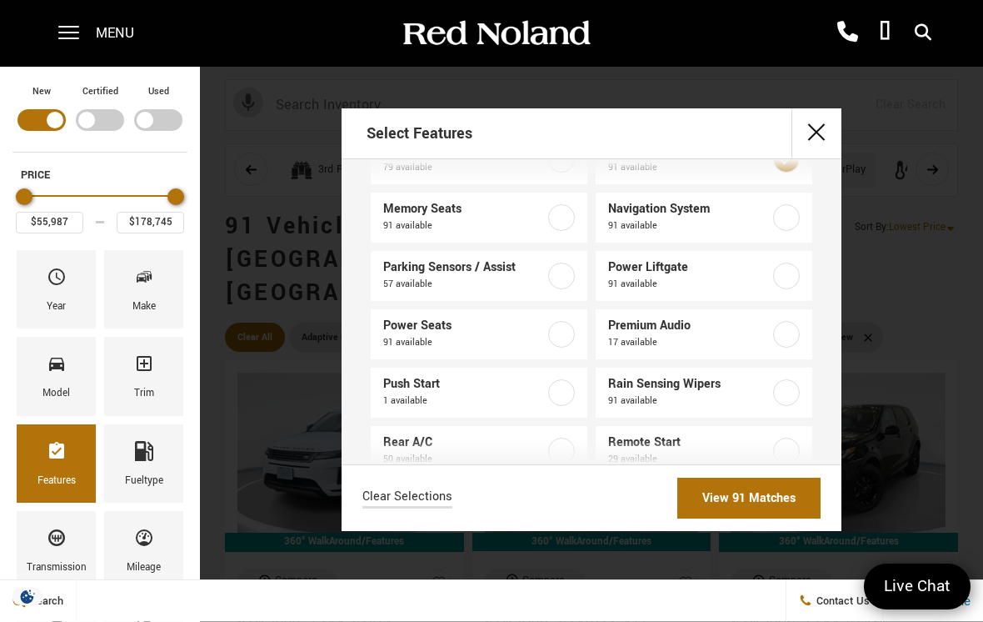
click at [786, 224] on label at bounding box center [786, 217] width 27 height 27
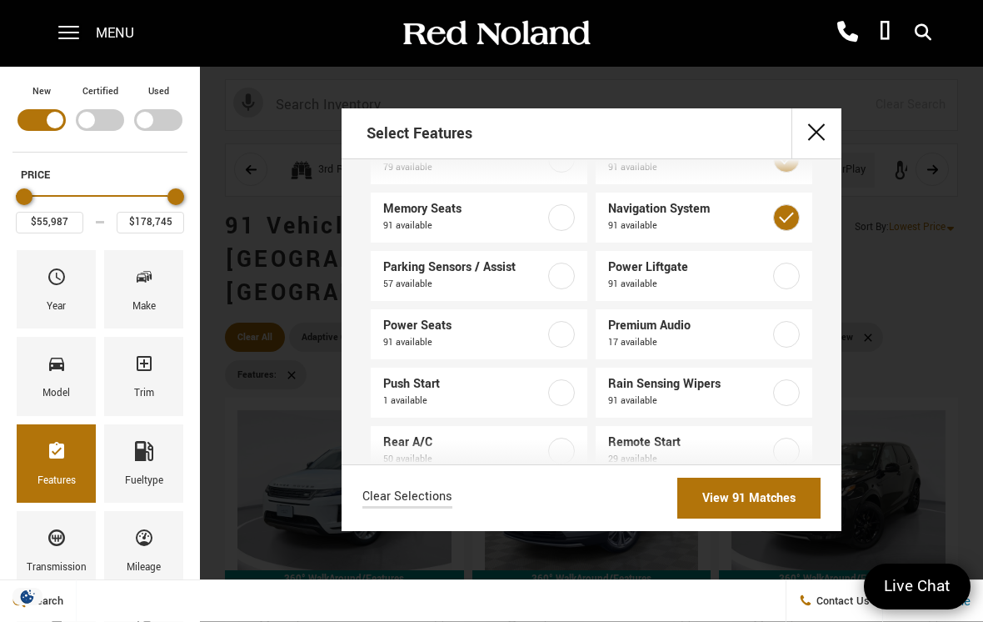
checkbox input "true"
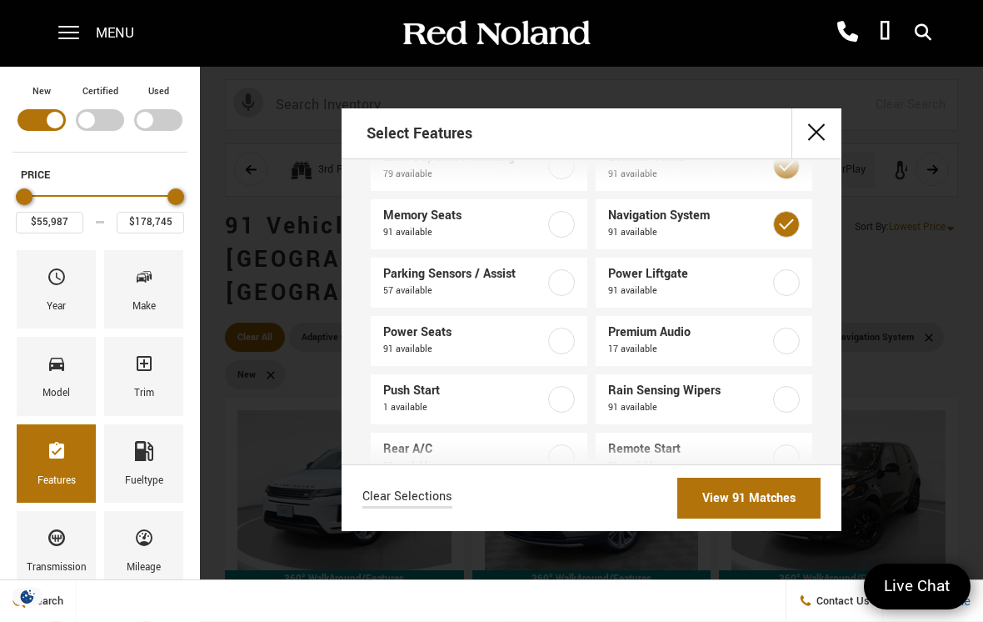
scroll to position [510, 0]
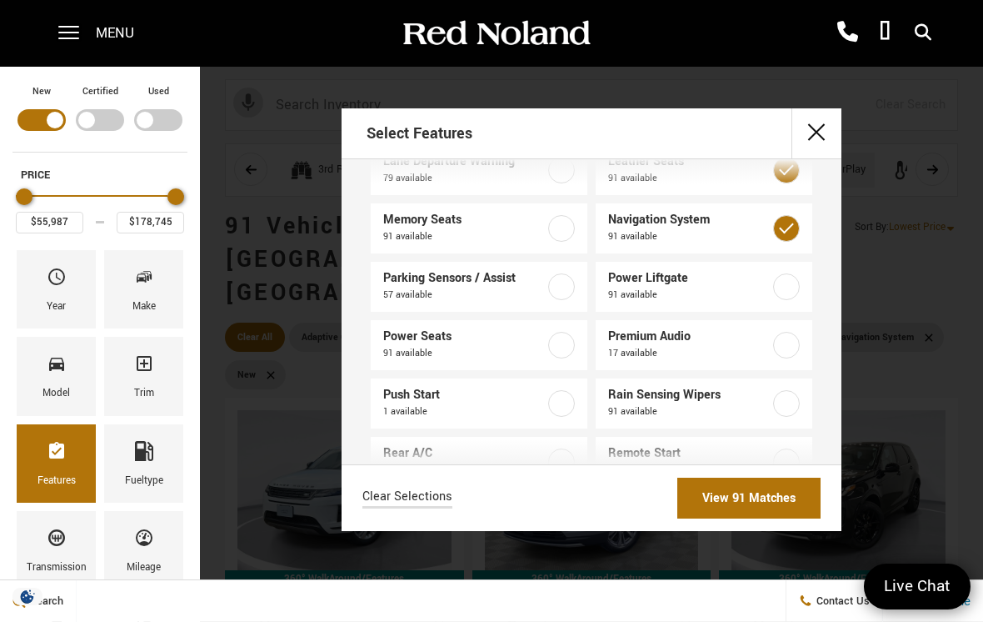
click at [558, 343] on label at bounding box center [561, 345] width 27 height 27
checkbox input "true"
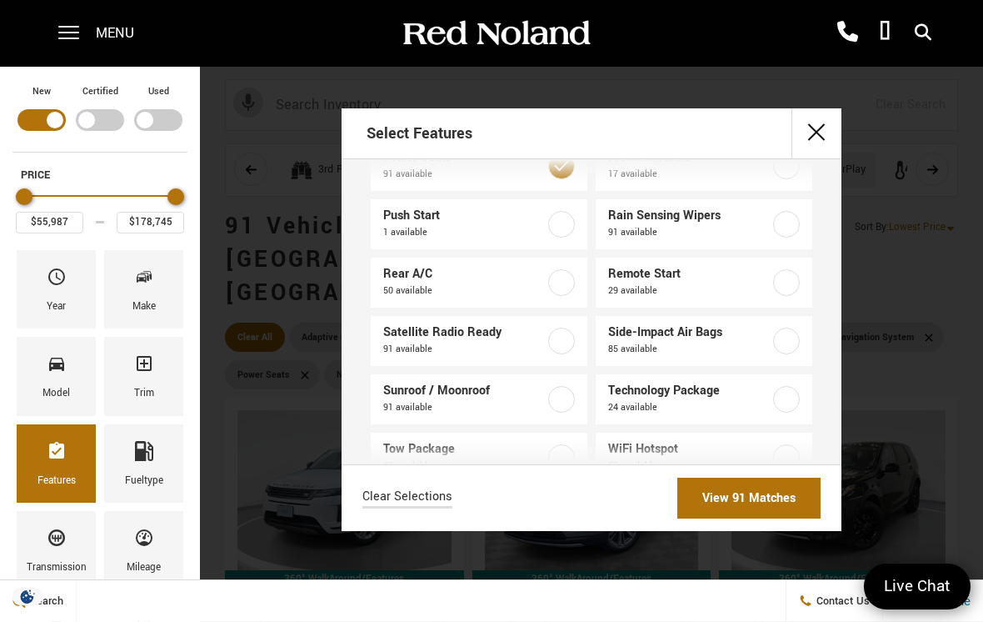
scroll to position [685, 0]
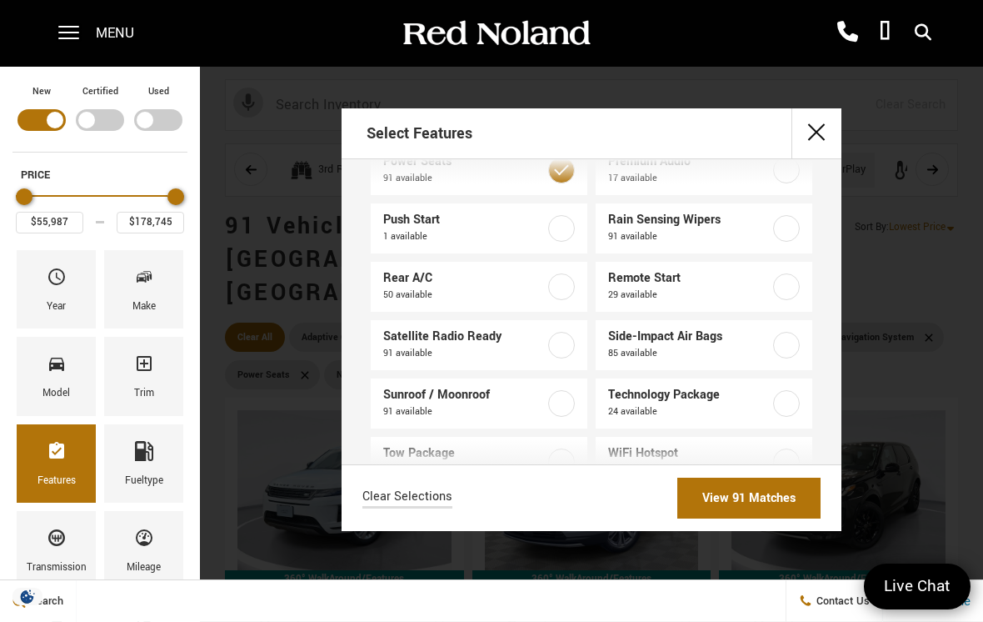
click at [562, 236] on label at bounding box center [561, 228] width 27 height 27
type input "$78,204"
checkbox input "true"
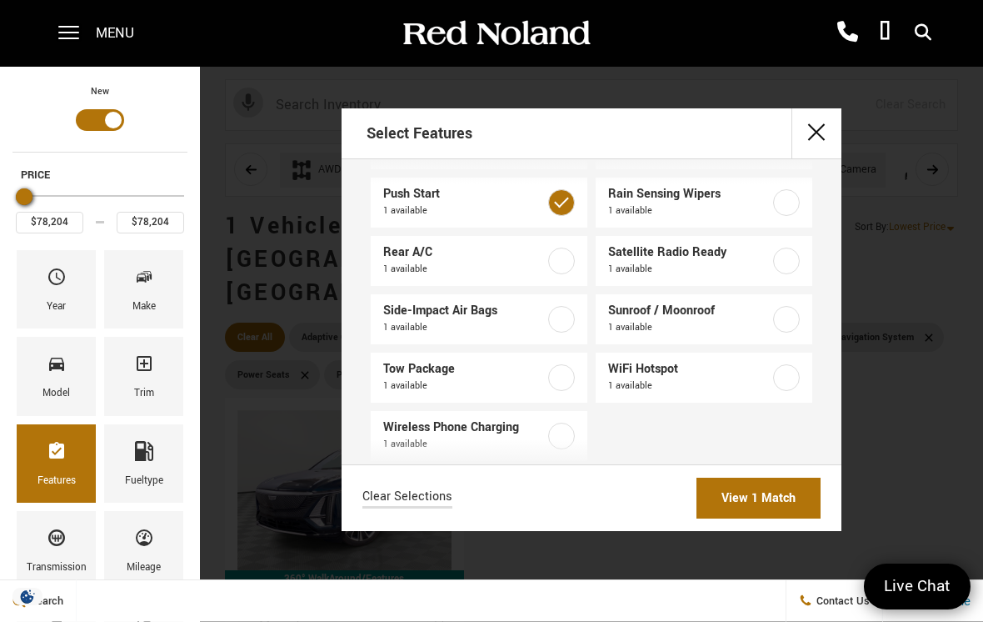
scroll to position [2, 0]
click at [809, 133] on button "close" at bounding box center [817, 133] width 50 height 50
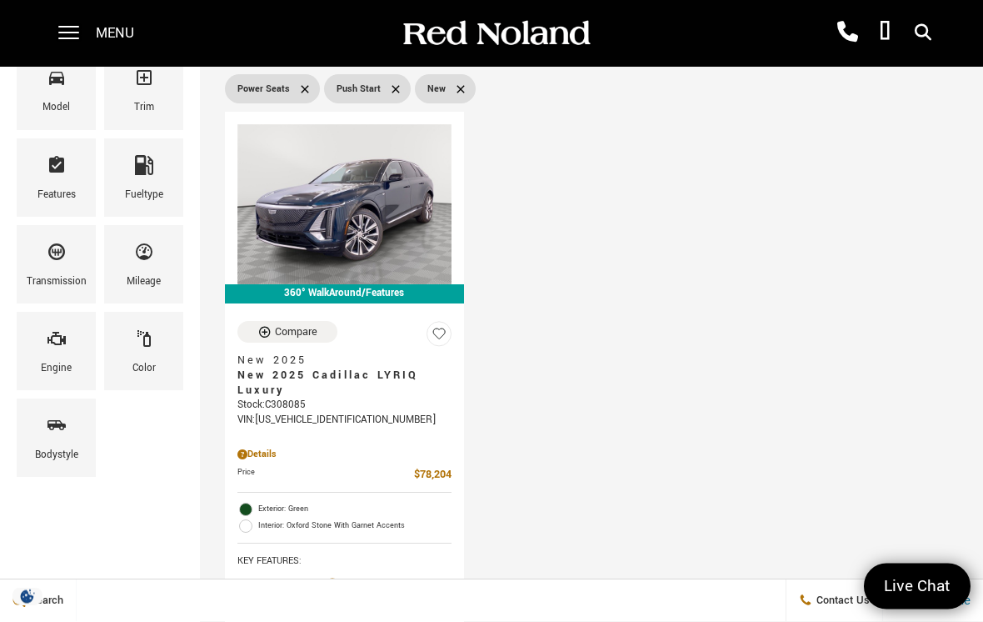
scroll to position [317, 0]
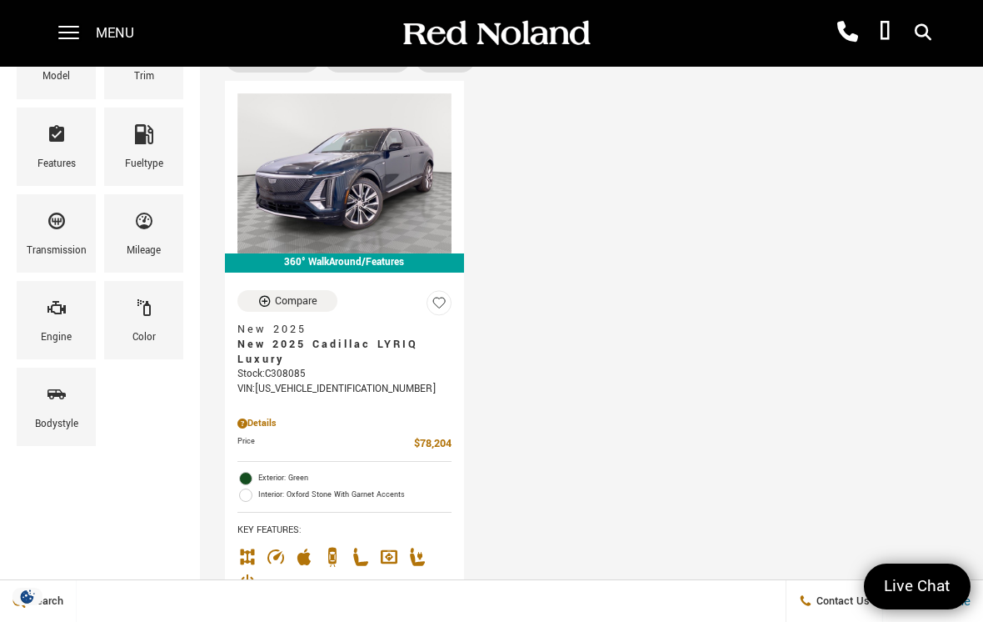
click at [280, 322] on span "New 2025" at bounding box center [338, 329] width 202 height 15
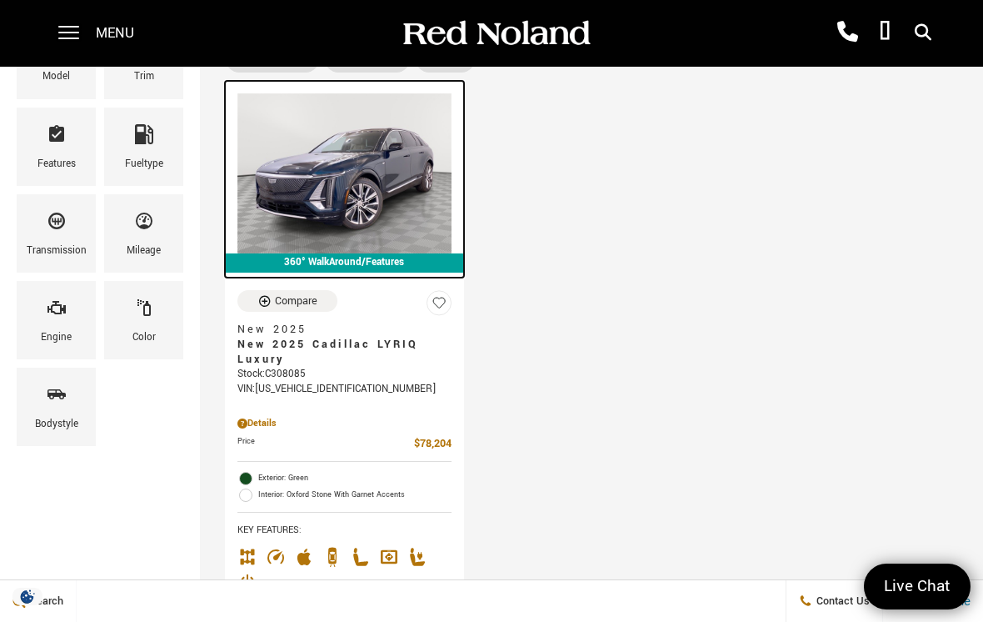
click at [307, 168] on img at bounding box center [344, 173] width 214 height 160
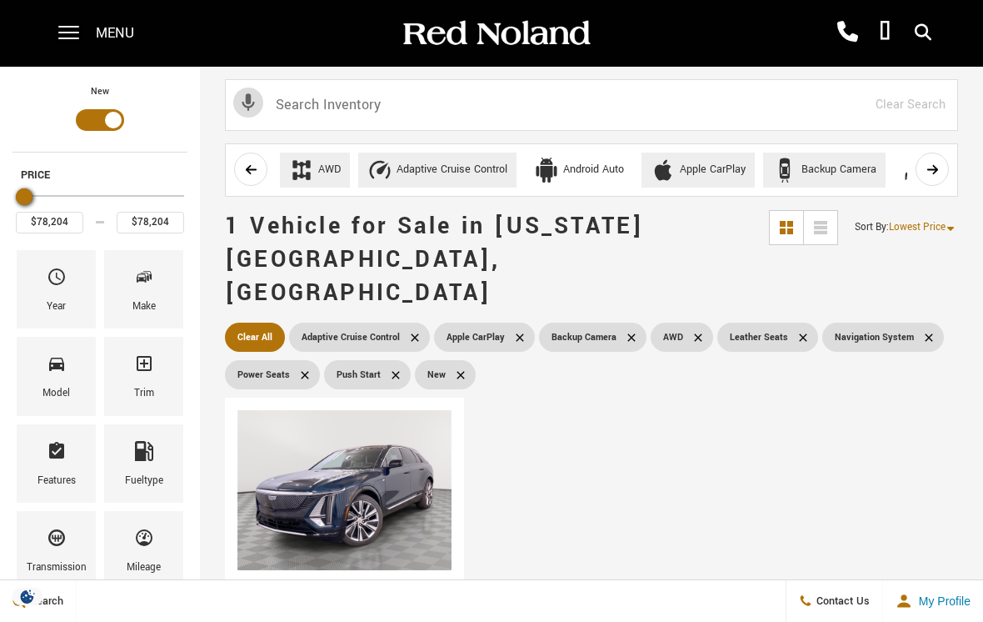
click at [54, 472] on div "Features" at bounding box center [56, 481] width 38 height 18
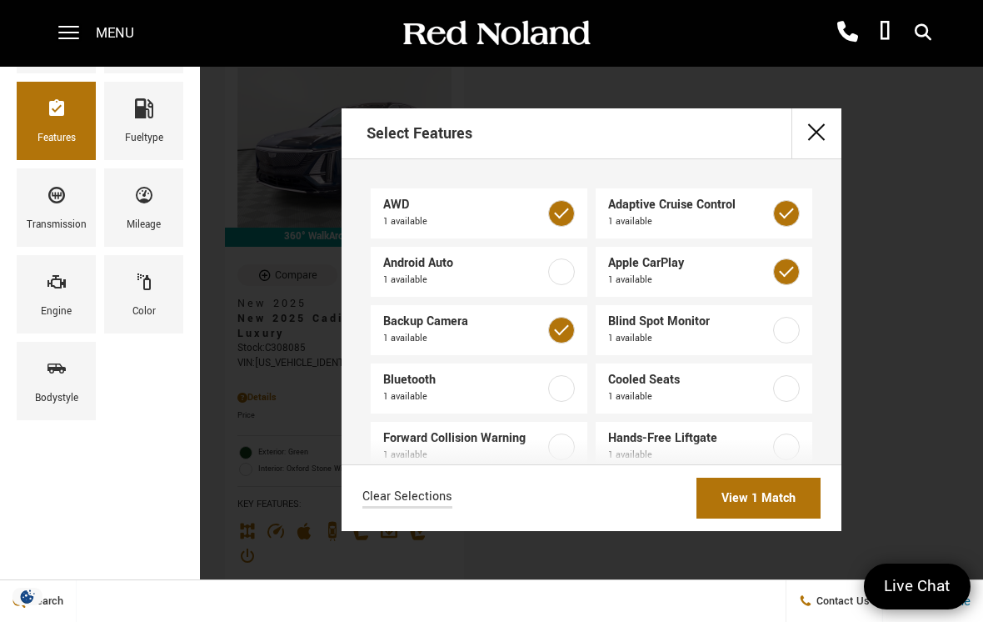
click at [827, 127] on button "close" at bounding box center [817, 133] width 50 height 50
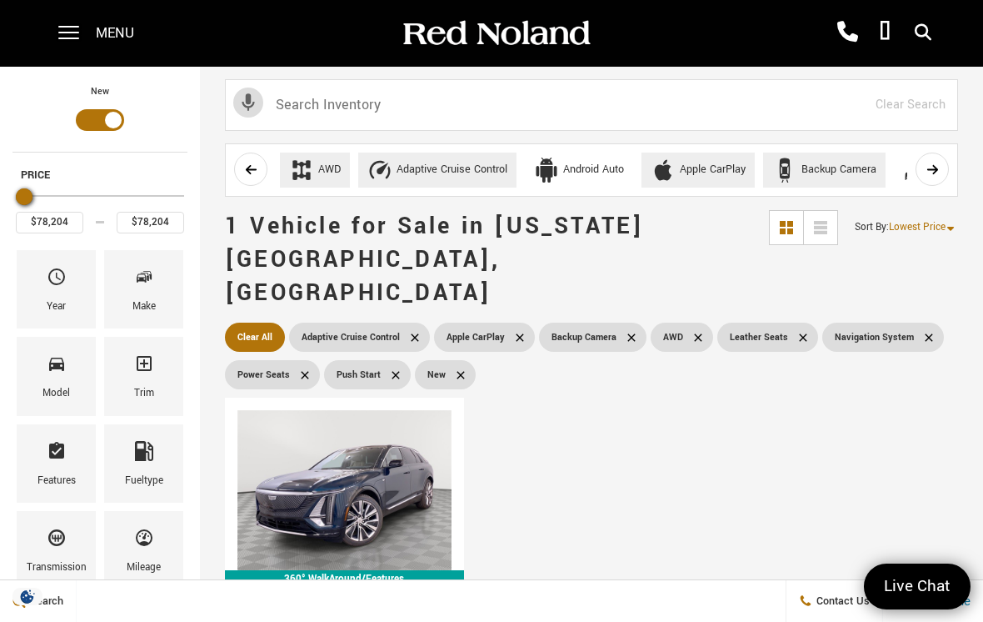
click at [254, 327] on span "Clear All" at bounding box center [254, 337] width 35 height 21
type input "$6,189"
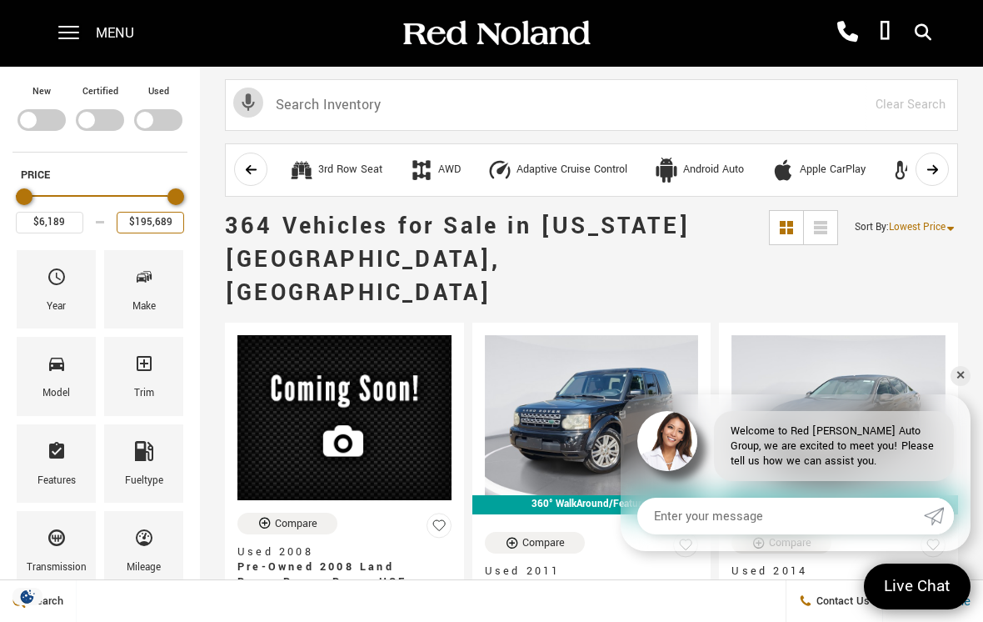
click at [138, 226] on input "$195,689" at bounding box center [150, 223] width 67 height 22
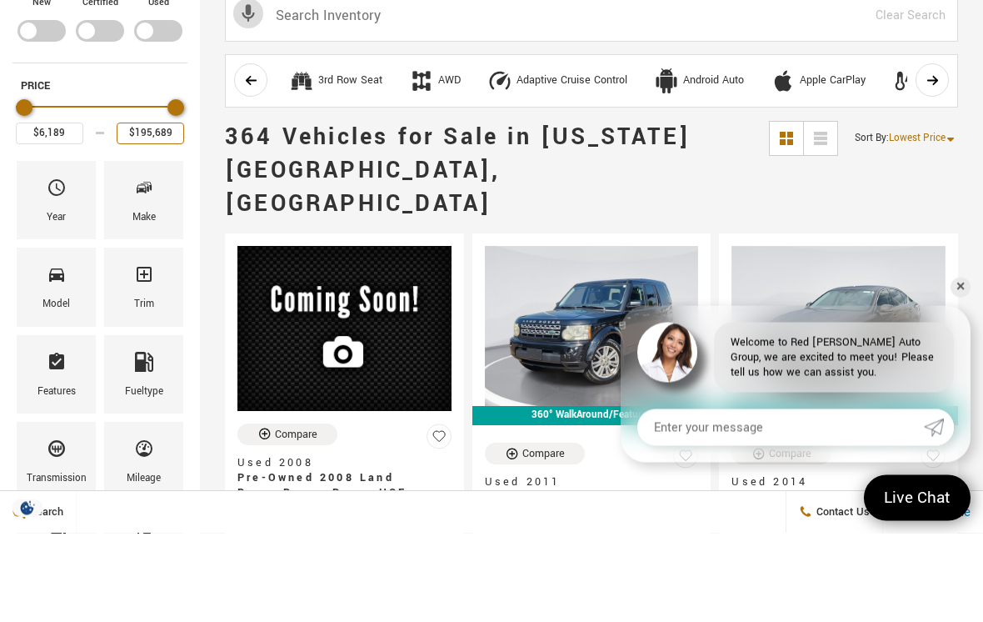
click at [166, 212] on input "$195,689" at bounding box center [150, 223] width 67 height 22
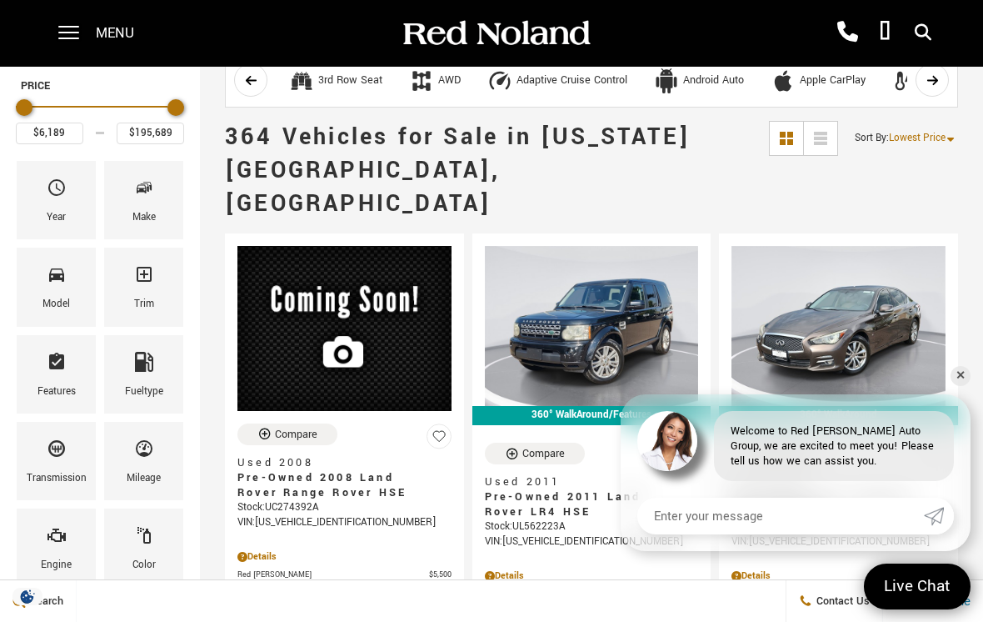
click at [172, 102] on div "Maximum Price" at bounding box center [175, 107] width 17 height 17
type input "$68,689"
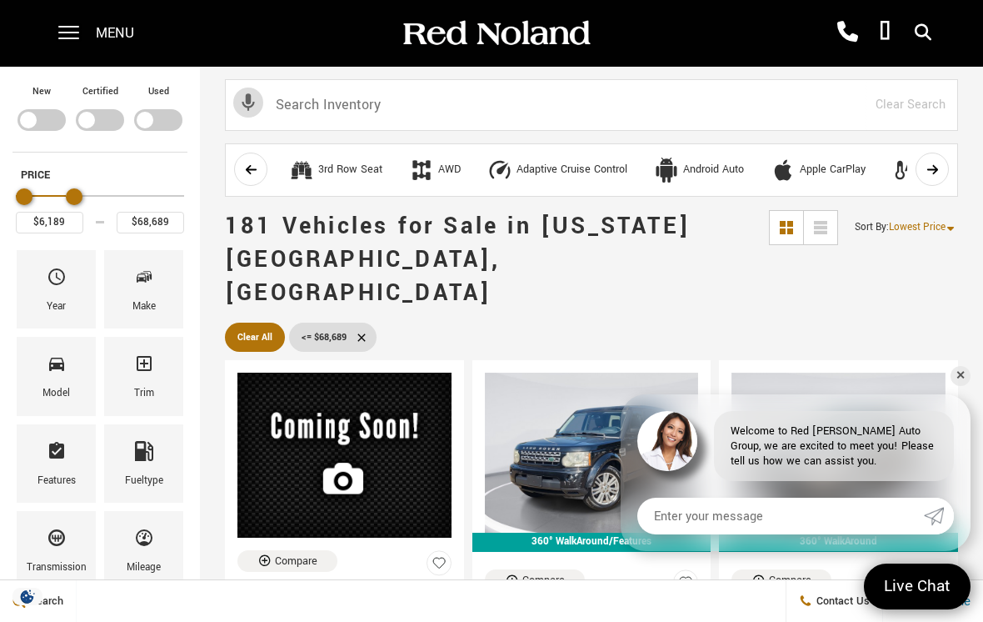
click at [912, 225] on span "Lowest Price" at bounding box center [917, 227] width 57 height 14
click at [922, 293] on li "Highest Price" at bounding box center [921, 296] width 107 height 33
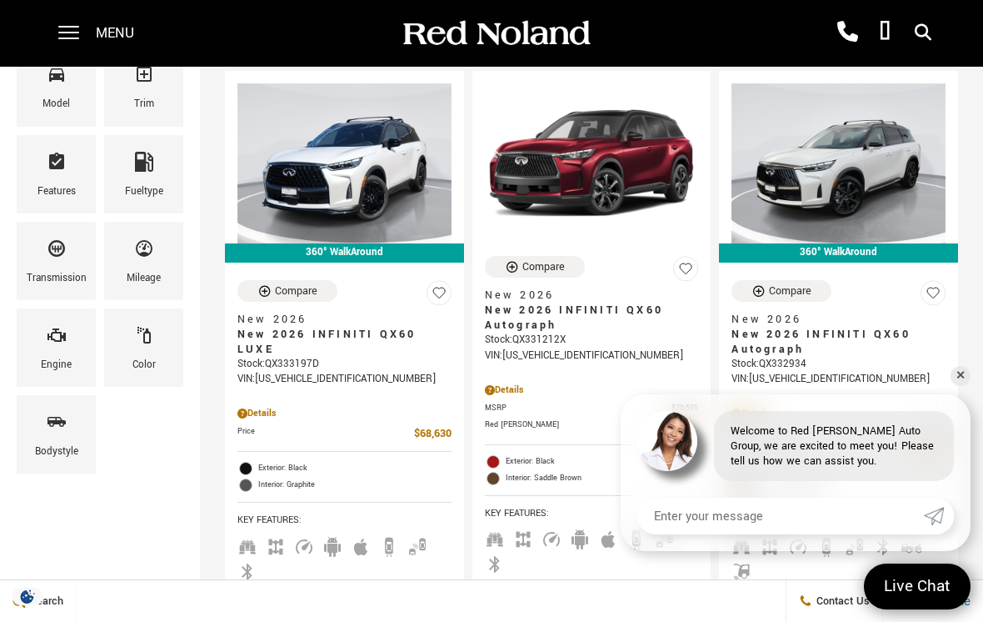
scroll to position [299, 0]
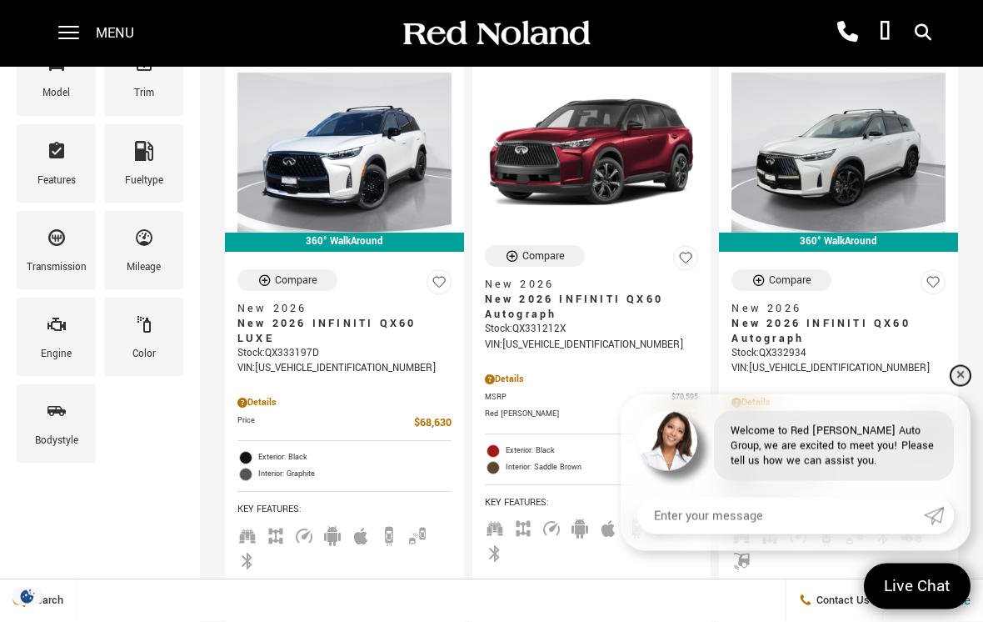
click at [962, 386] on link "✕" at bounding box center [961, 376] width 20 height 20
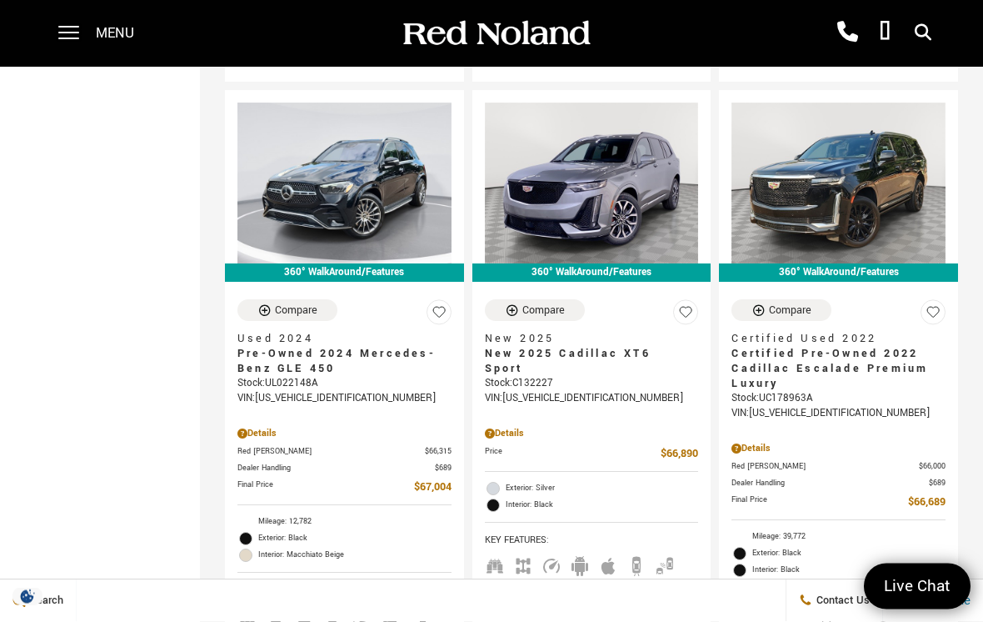
scroll to position [1511, 0]
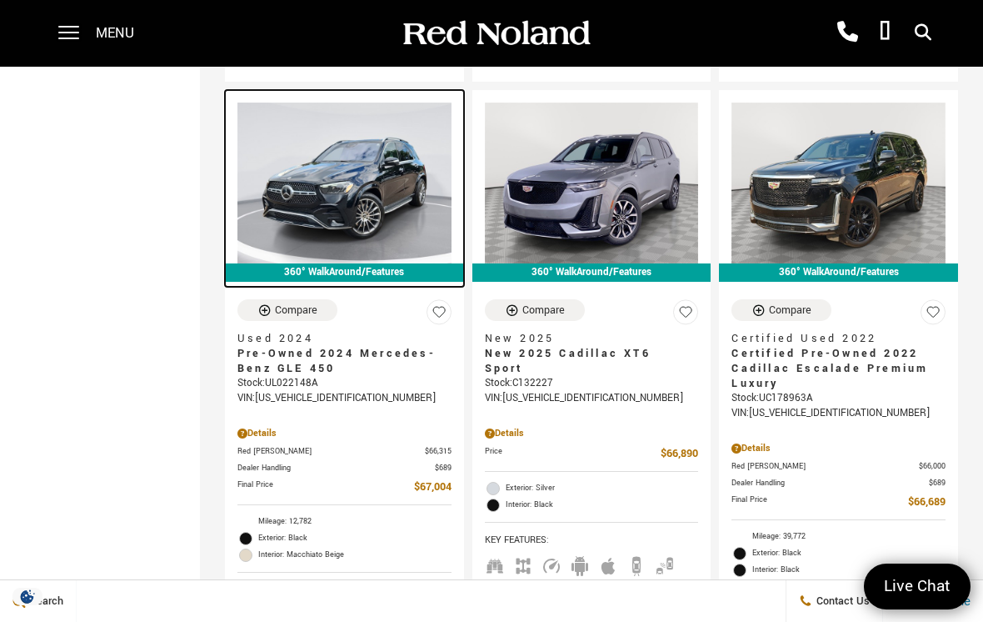
click at [277, 191] on img at bounding box center [344, 182] width 214 height 160
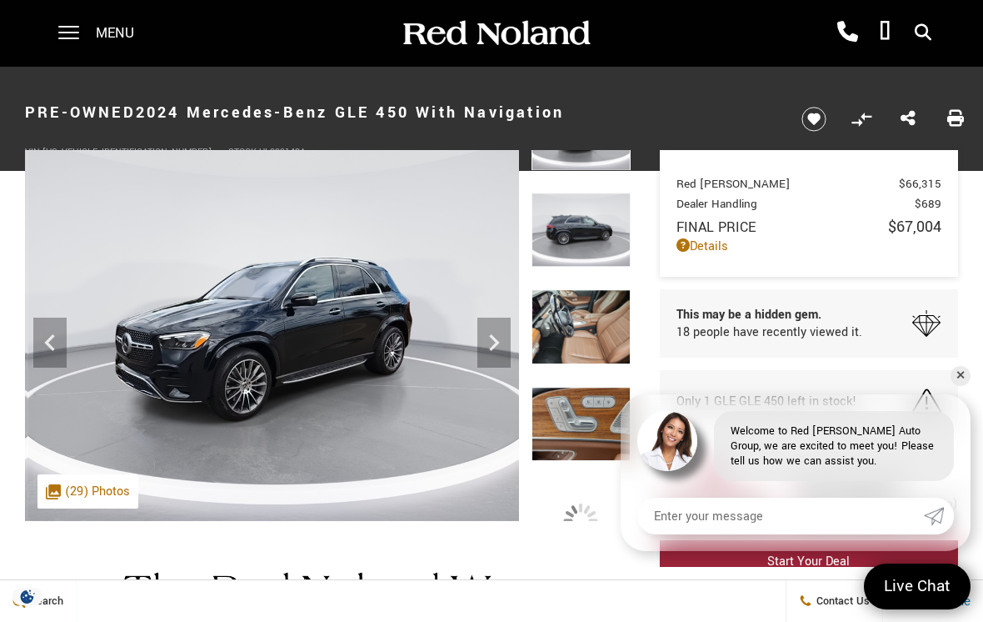
click at [572, 327] on img at bounding box center [581, 327] width 99 height 74
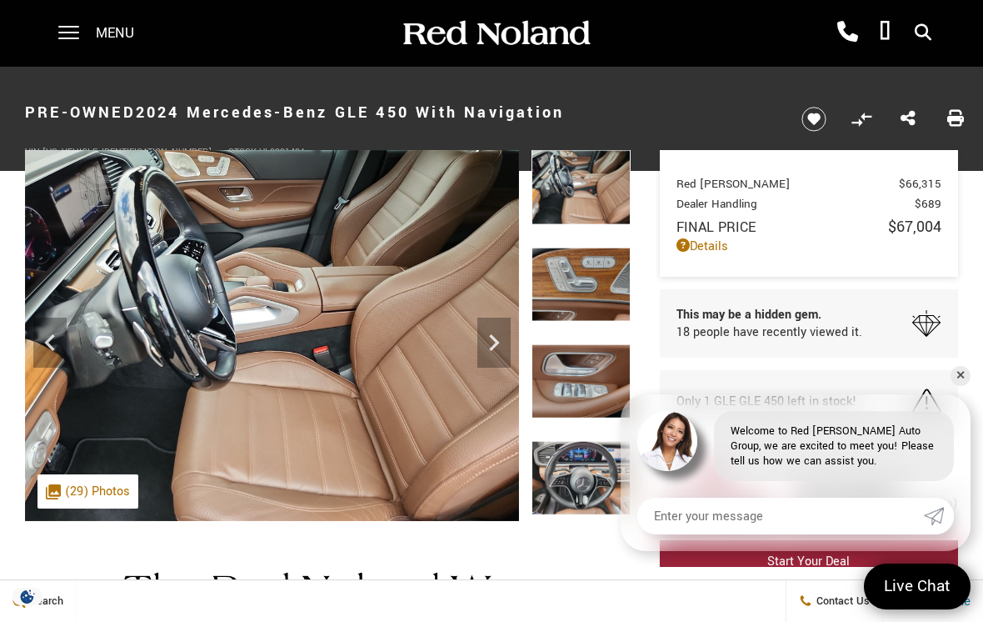
click at [497, 351] on icon "Next" at bounding box center [493, 342] width 33 height 33
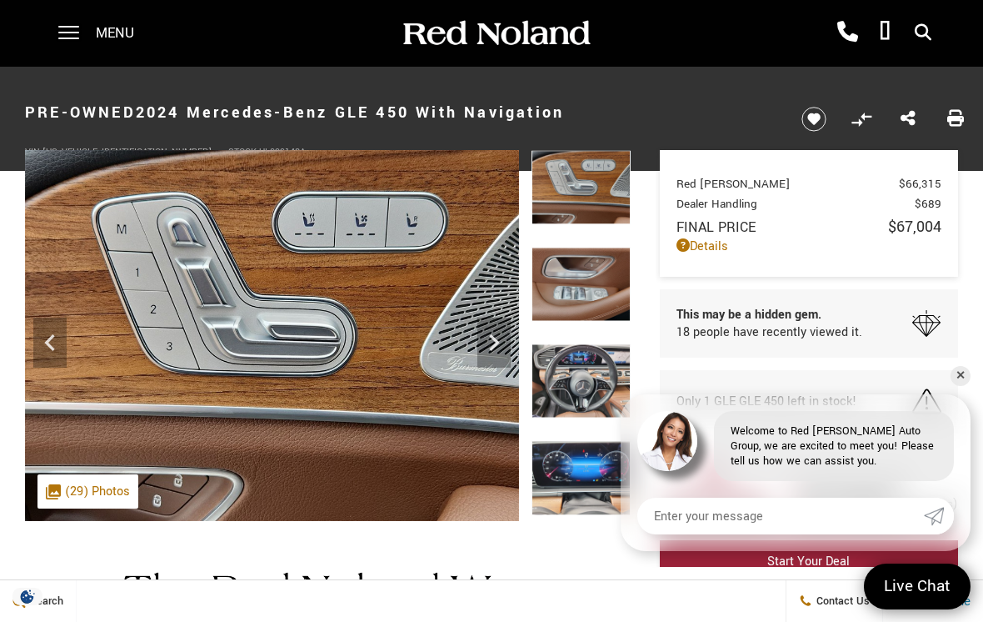
click at [491, 351] on icon "Next" at bounding box center [493, 342] width 33 height 33
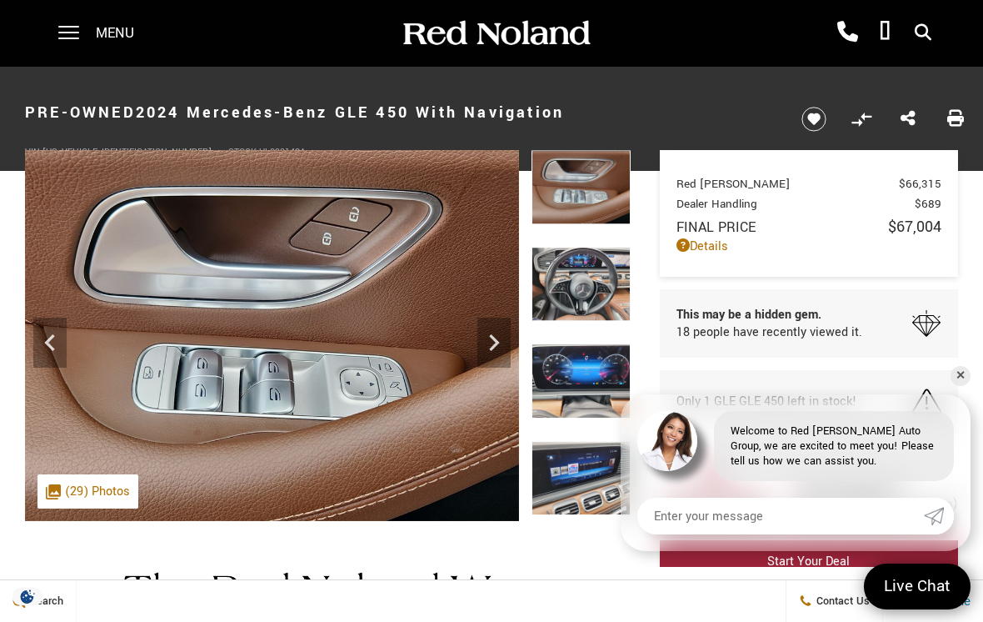
click at [487, 343] on icon "Next" at bounding box center [493, 342] width 33 height 33
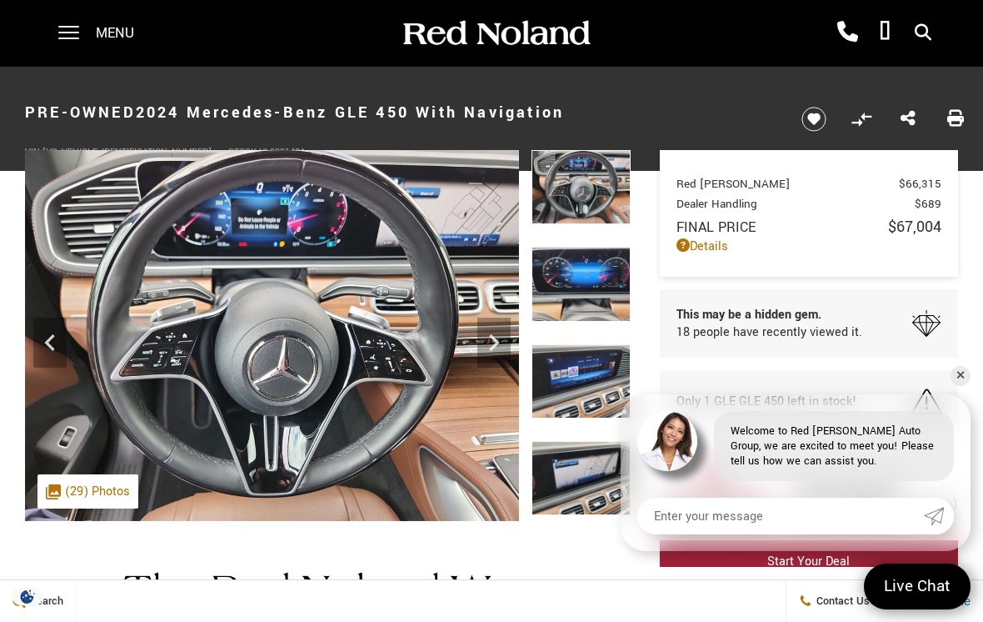
click at [492, 343] on icon "Next" at bounding box center [493, 342] width 33 height 33
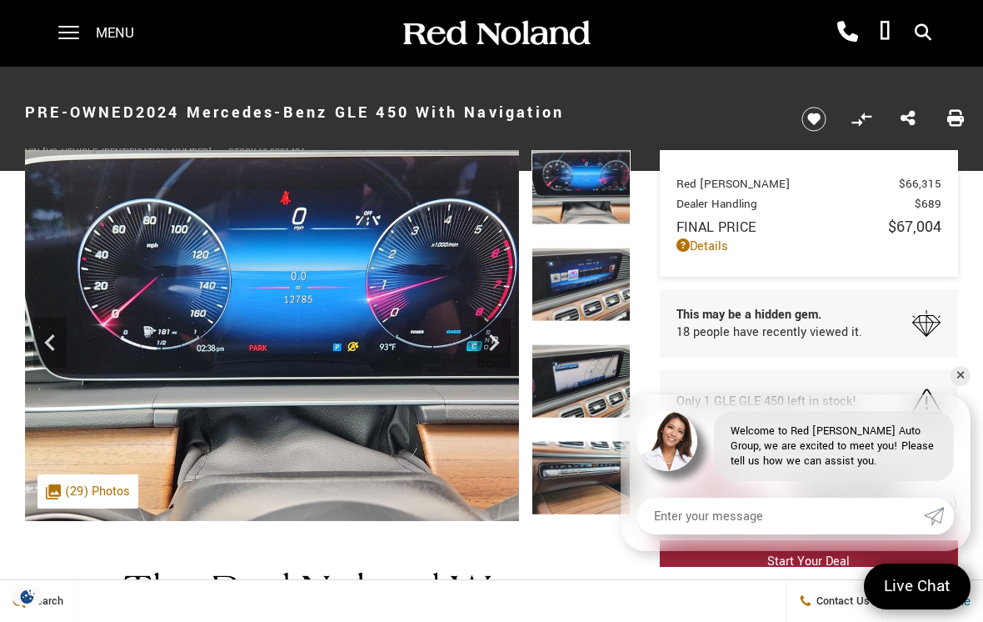
click at [491, 345] on icon "Next" at bounding box center [493, 342] width 33 height 33
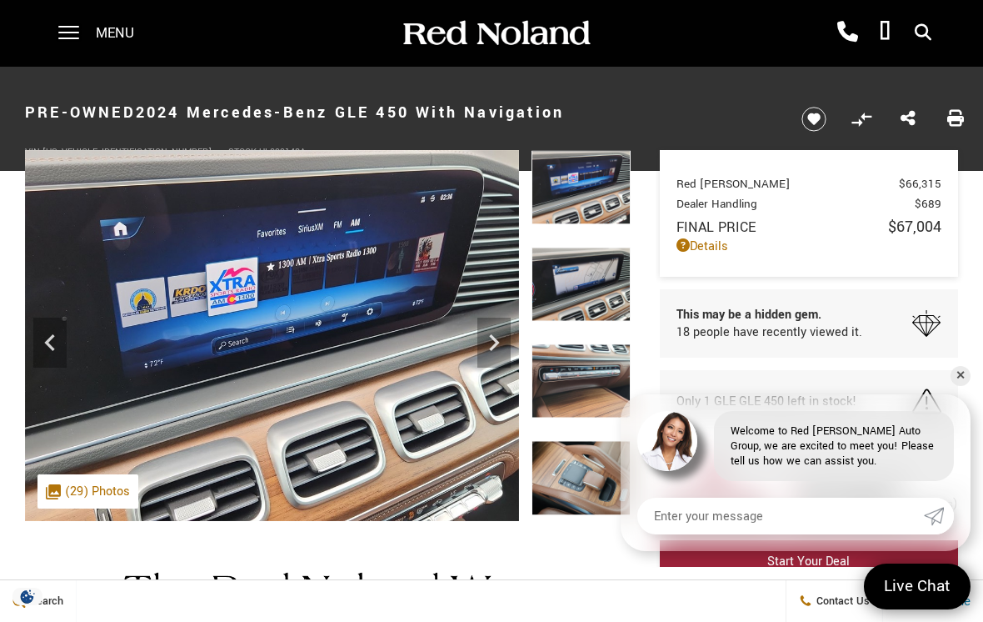
click at [493, 356] on icon "Next" at bounding box center [493, 342] width 33 height 33
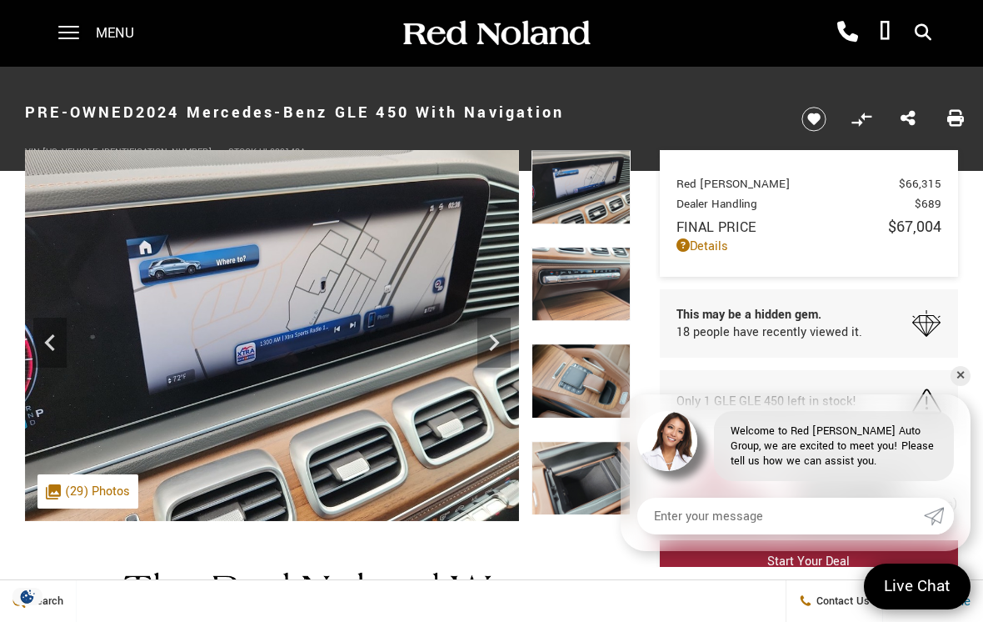
click at [493, 352] on icon "Next" at bounding box center [493, 342] width 33 height 33
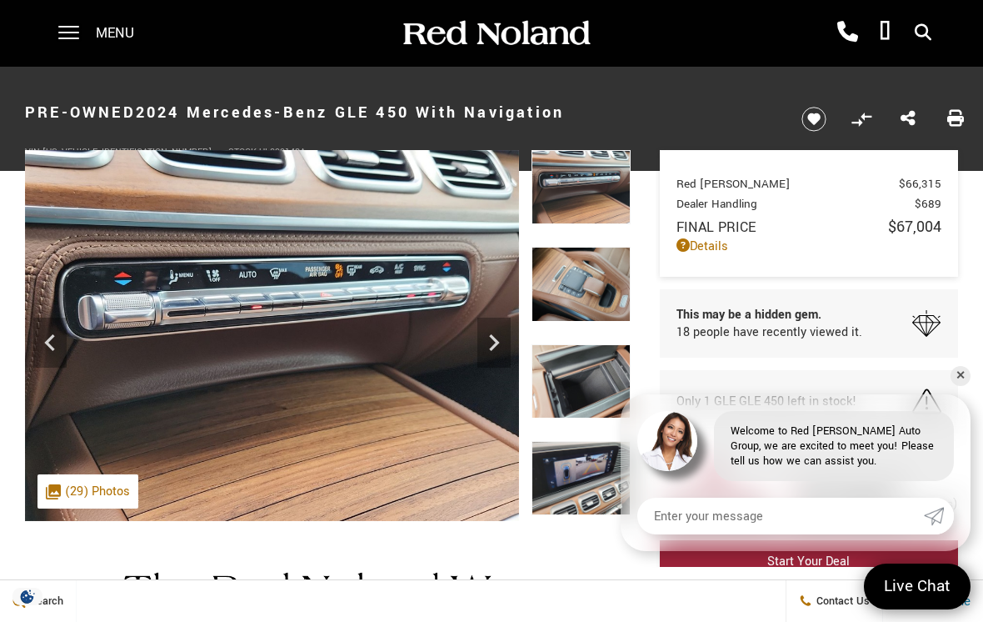
click at [491, 352] on icon "Next" at bounding box center [493, 342] width 33 height 33
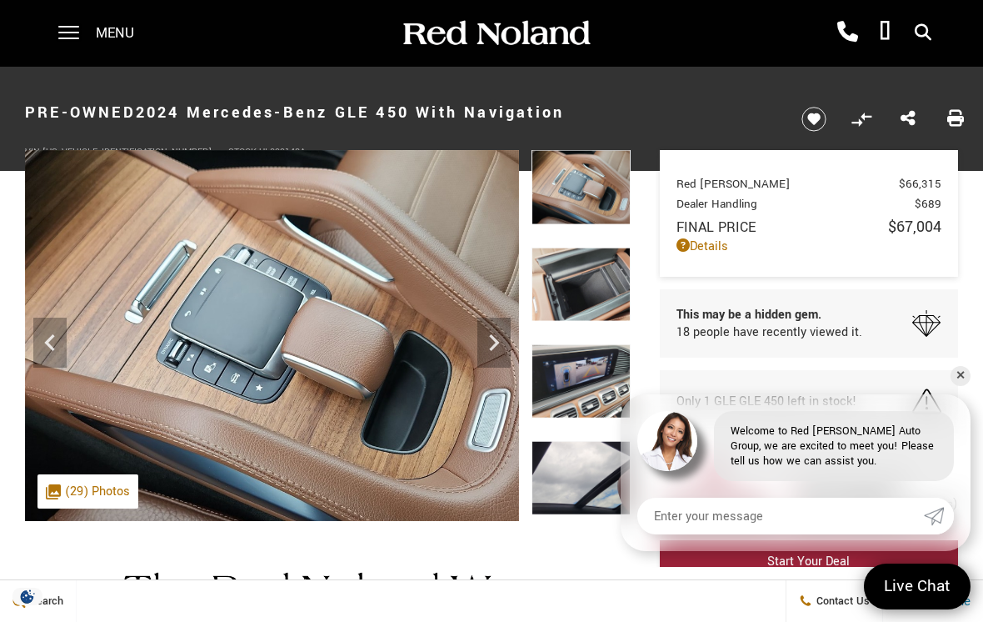
click at [491, 351] on icon "Next" at bounding box center [493, 342] width 33 height 33
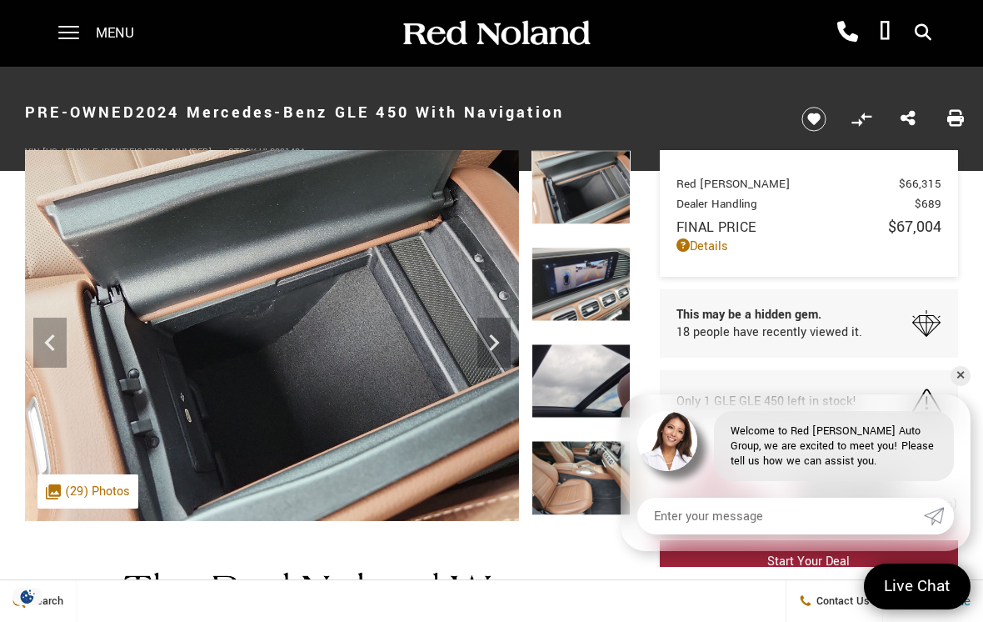
click at [499, 349] on icon "Next" at bounding box center [493, 342] width 33 height 33
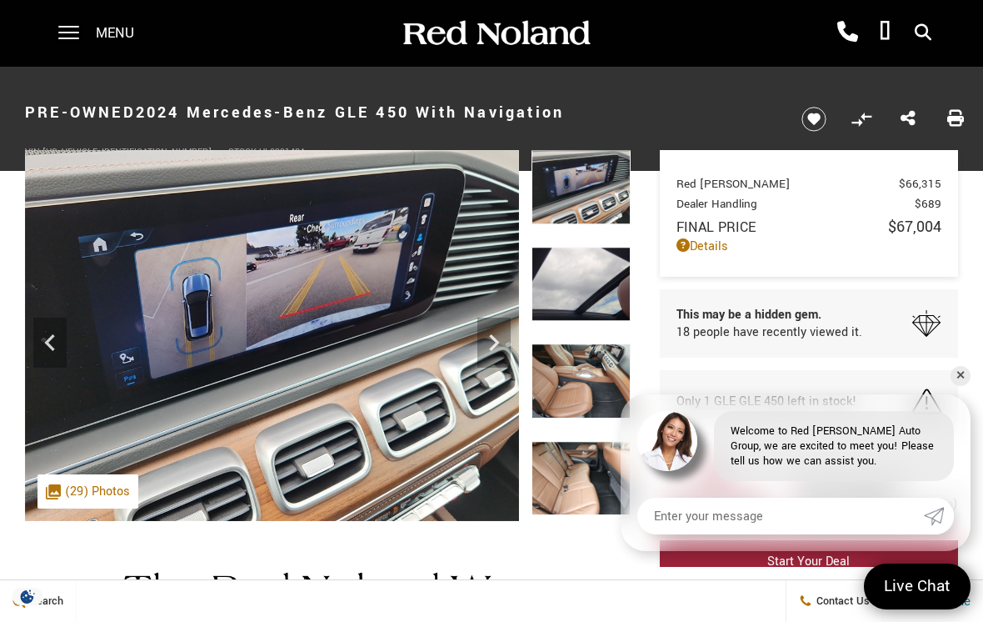
click at [493, 349] on icon "Next" at bounding box center [493, 342] width 33 height 33
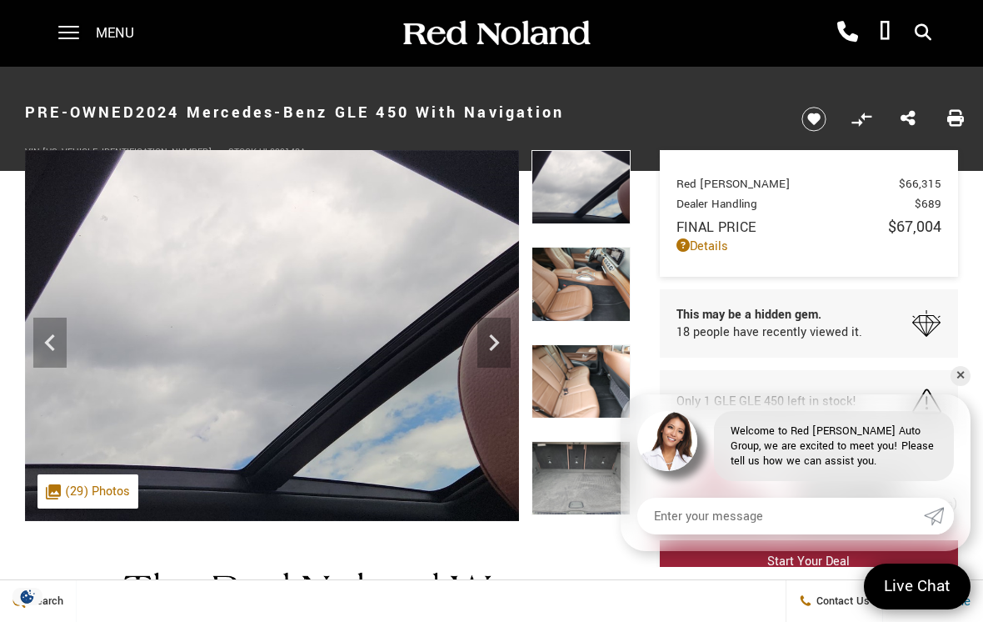
click at [491, 344] on icon "Next" at bounding box center [493, 342] width 33 height 33
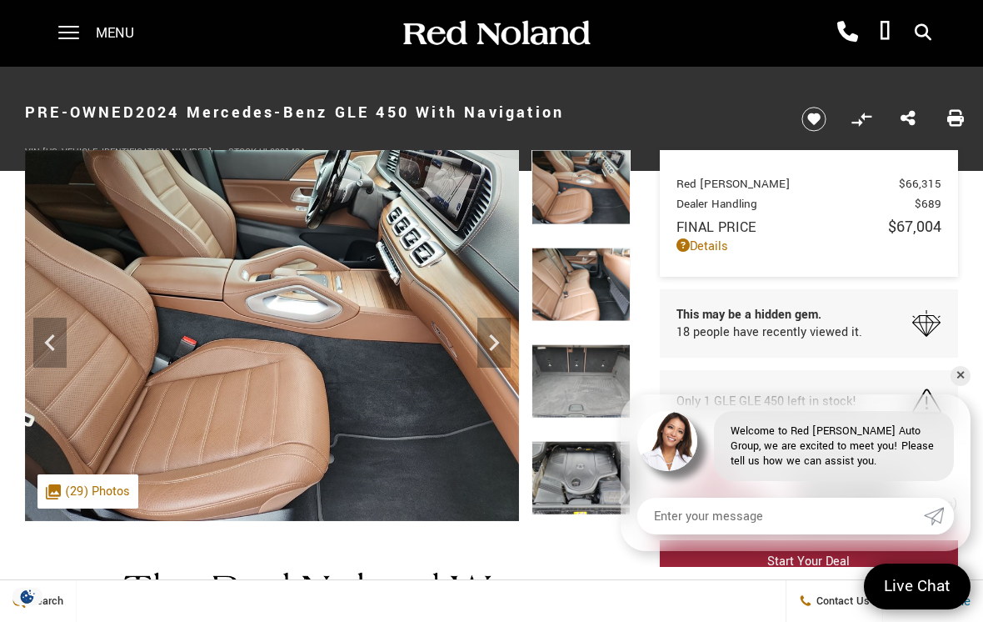
click at [496, 339] on icon "Next" at bounding box center [494, 342] width 10 height 17
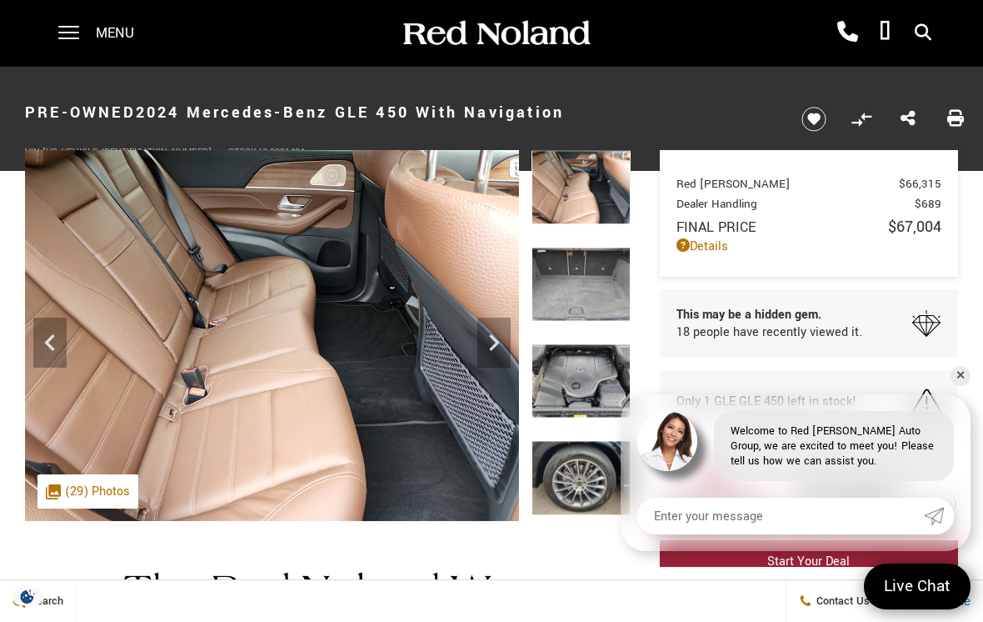
click at [485, 351] on icon "Next" at bounding box center [493, 342] width 33 height 33
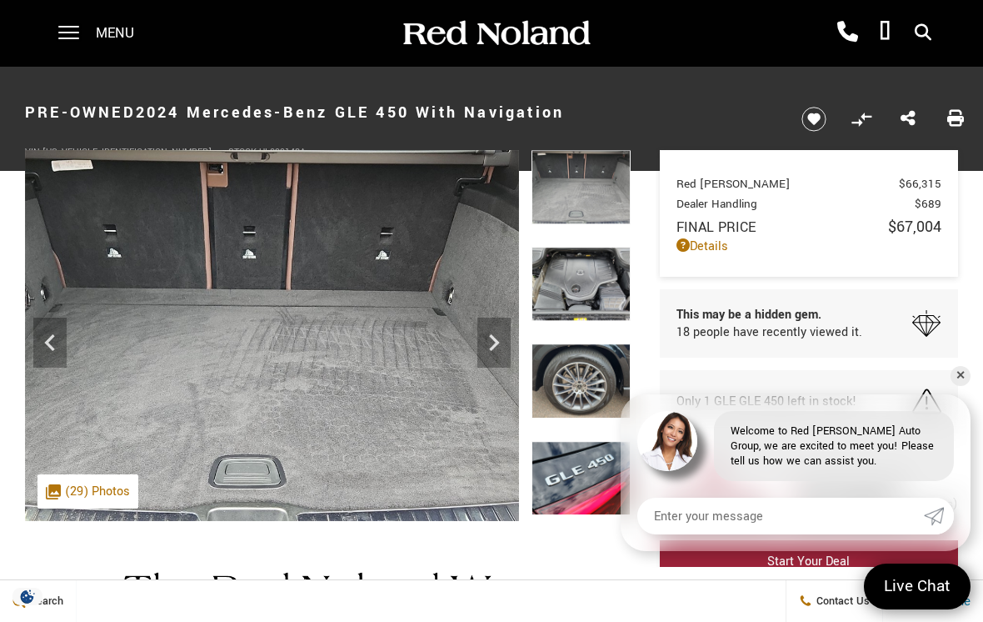
click at [492, 351] on icon "Next" at bounding box center [493, 342] width 33 height 33
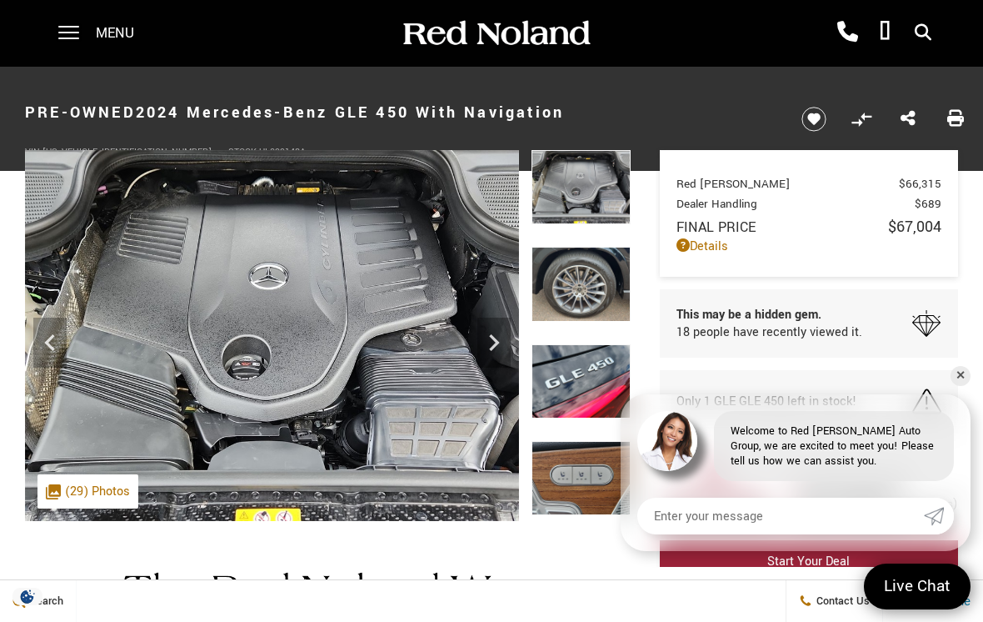
click at [492, 337] on icon "Next" at bounding box center [494, 342] width 10 height 17
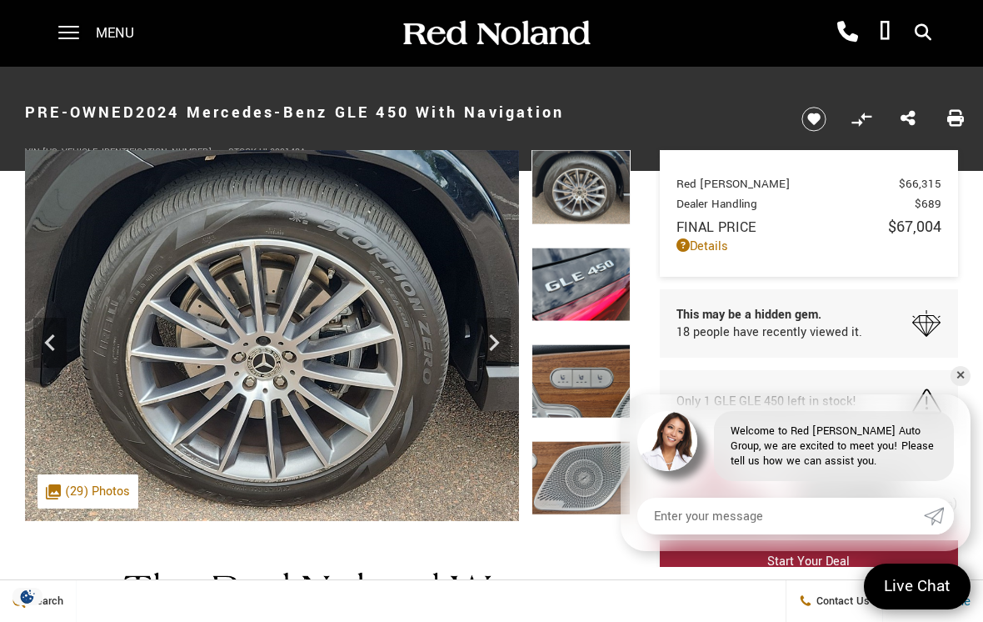
click at [498, 352] on icon "Next" at bounding box center [493, 342] width 33 height 33
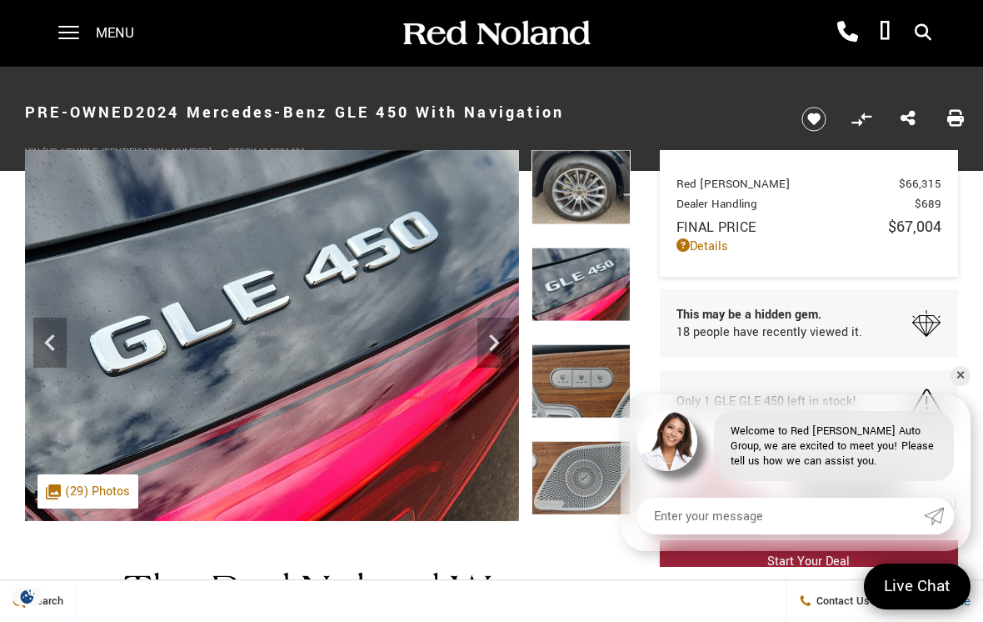
click at [489, 339] on icon "Next" at bounding box center [493, 342] width 33 height 33
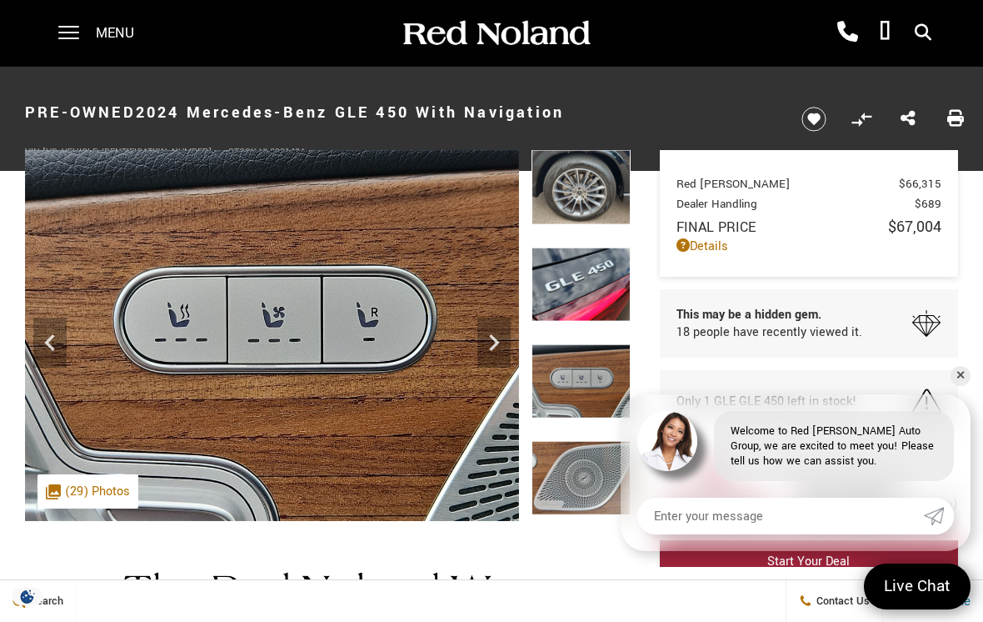
click at [469, 347] on img at bounding box center [272, 335] width 494 height 371
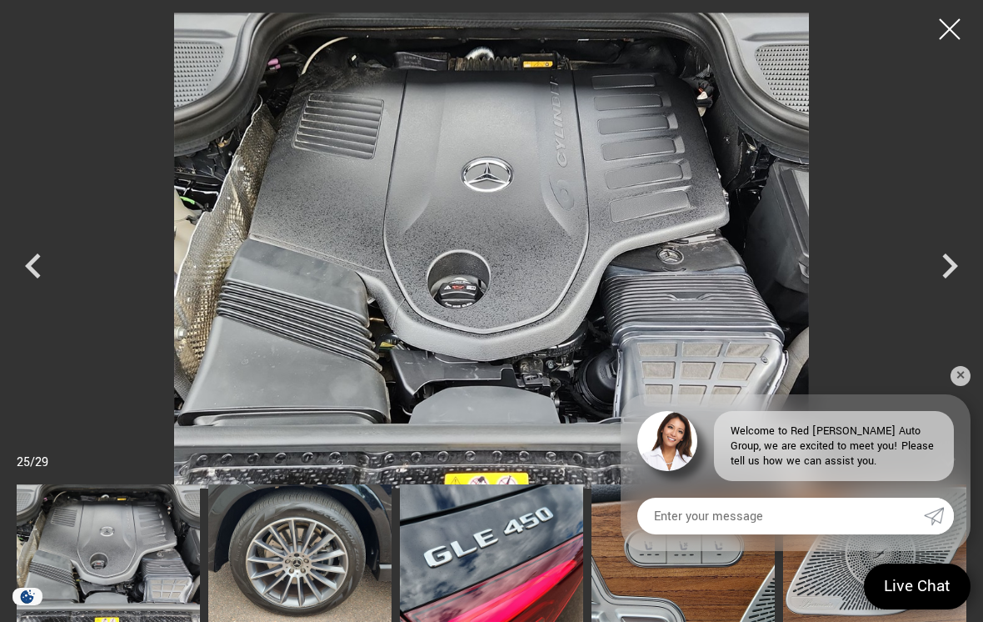
click at [956, 373] on link "✕" at bounding box center [961, 376] width 20 height 20
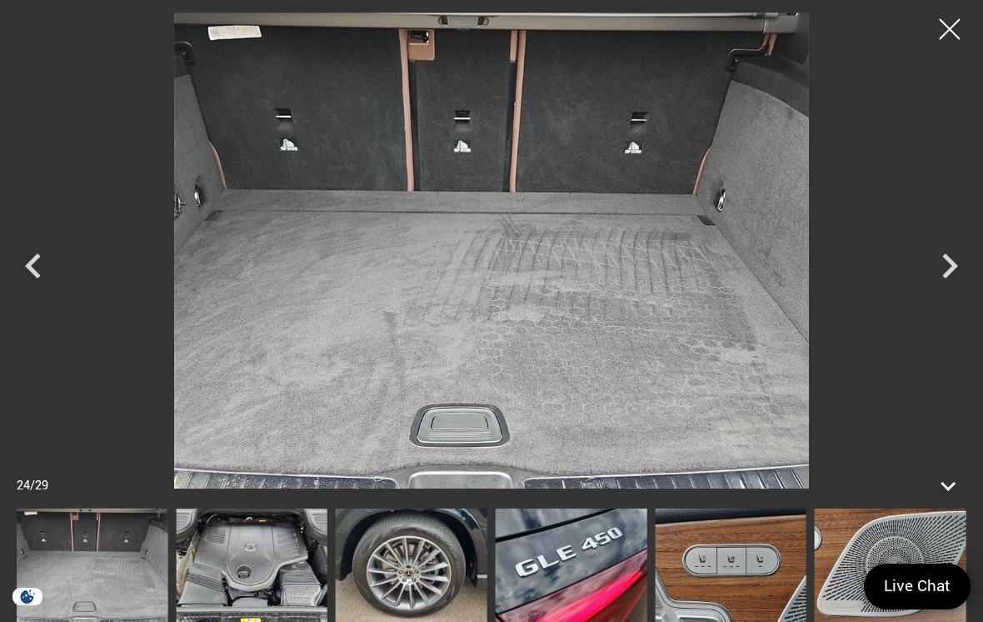
scroll to position [325, 0]
click at [957, 22] on div at bounding box center [950, 29] width 42 height 42
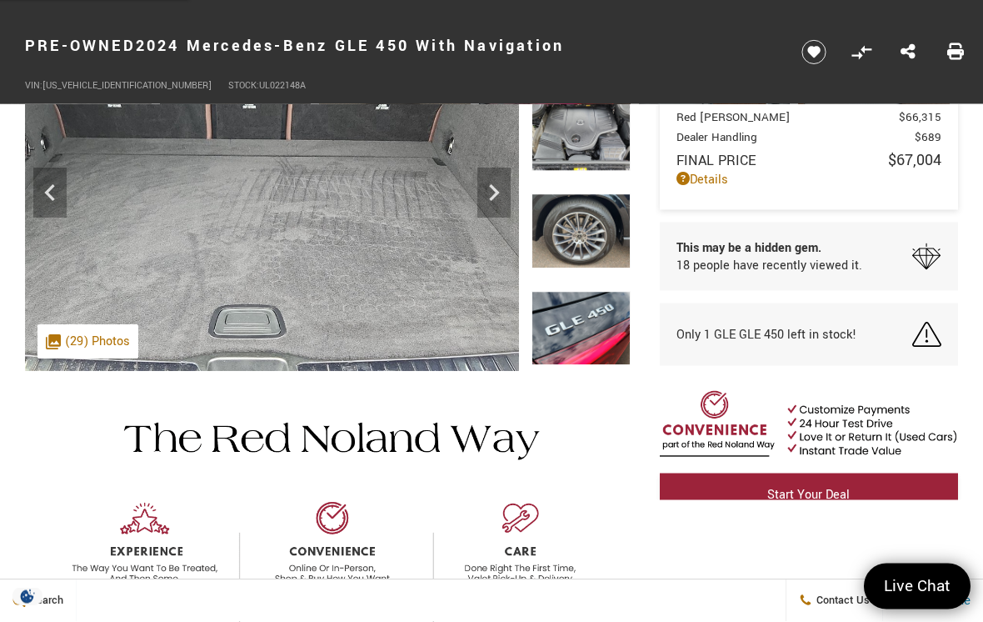
scroll to position [0, 0]
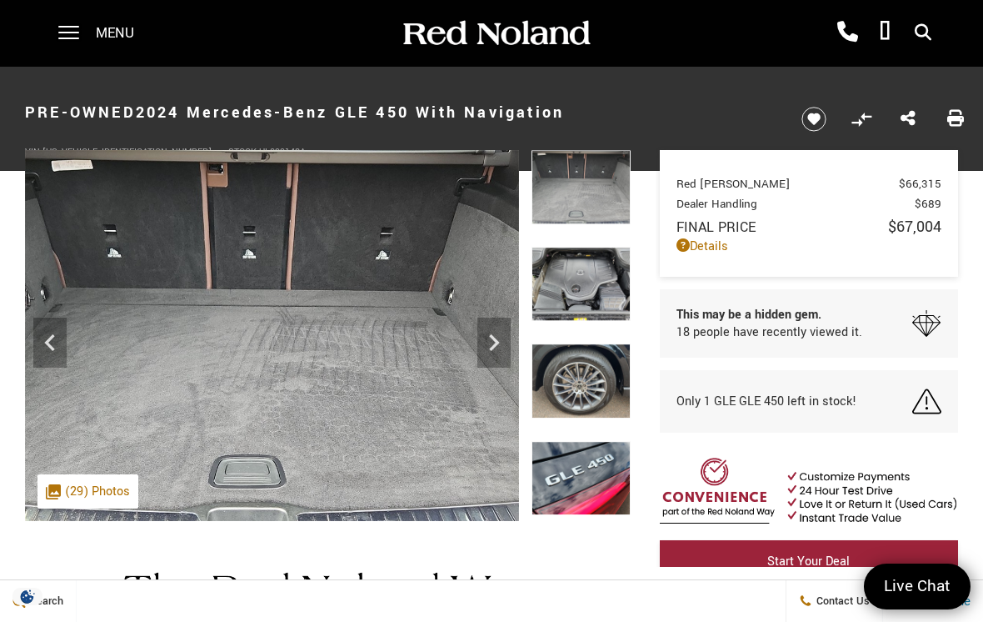
click at [46, 334] on icon "Previous" at bounding box center [49, 342] width 33 height 33
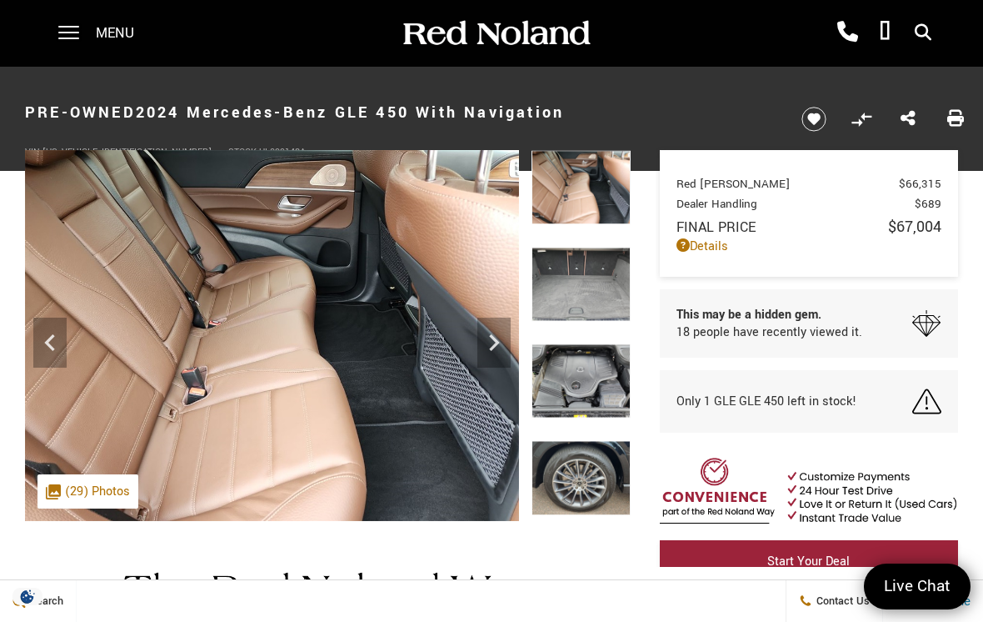
click at [595, 205] on img at bounding box center [581, 187] width 99 height 74
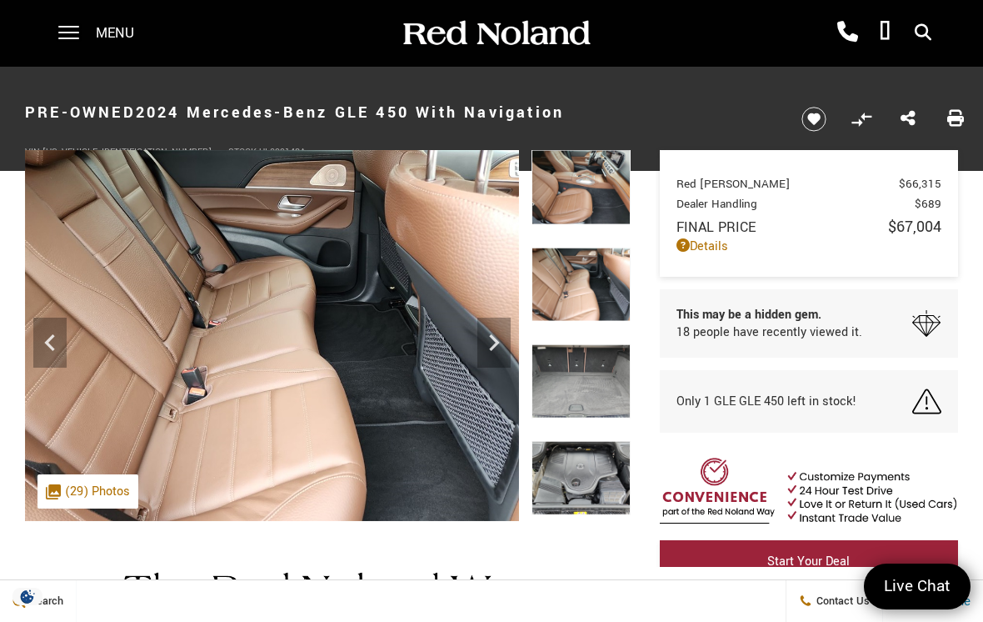
click at [578, 321] on img at bounding box center [581, 284] width 99 height 74
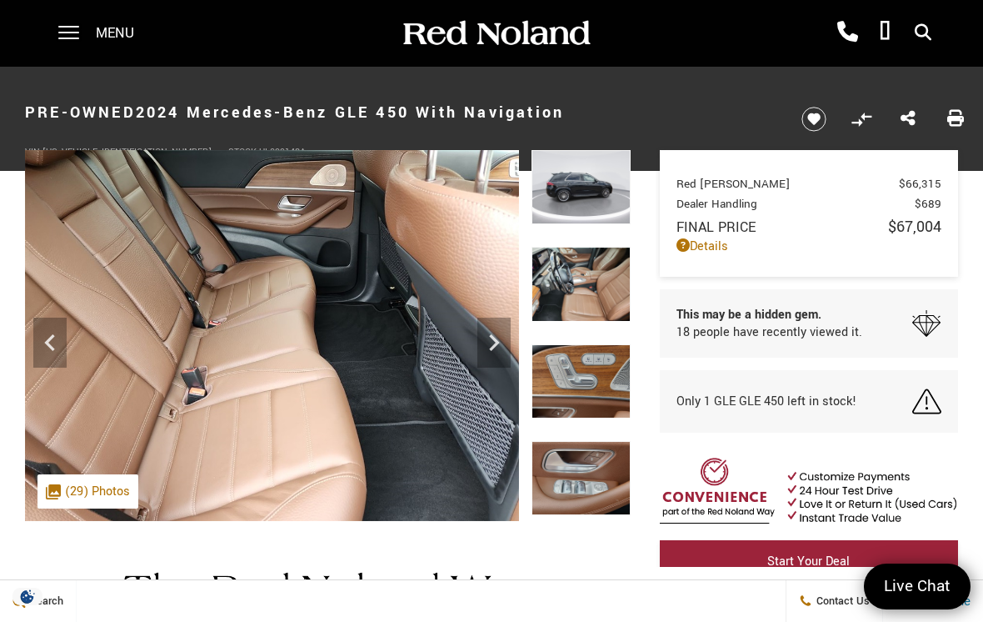
click at [573, 344] on img at bounding box center [581, 381] width 99 height 74
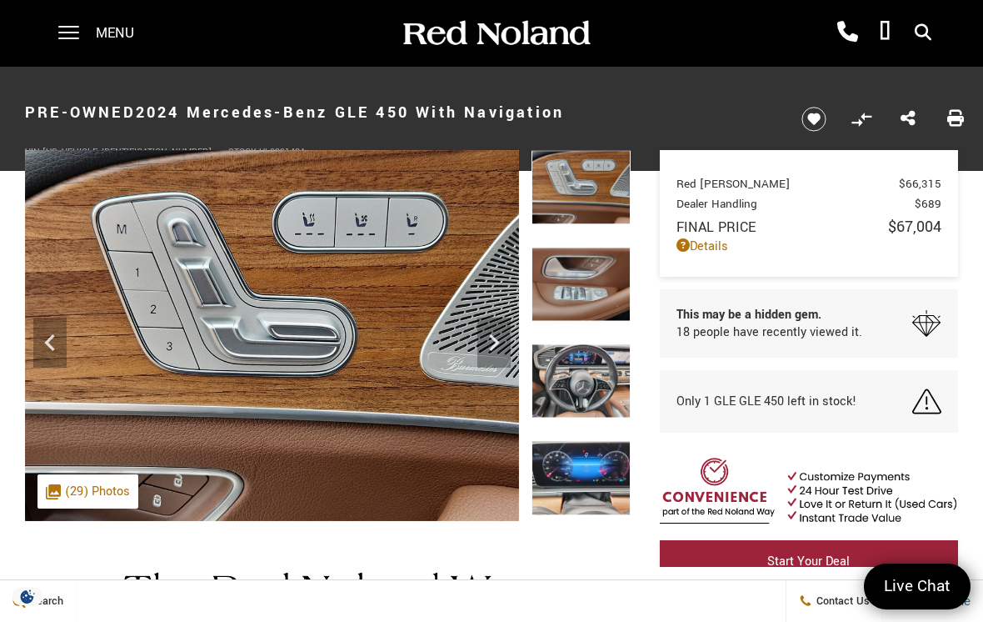
click at [38, 334] on icon "Previous" at bounding box center [49, 342] width 33 height 33
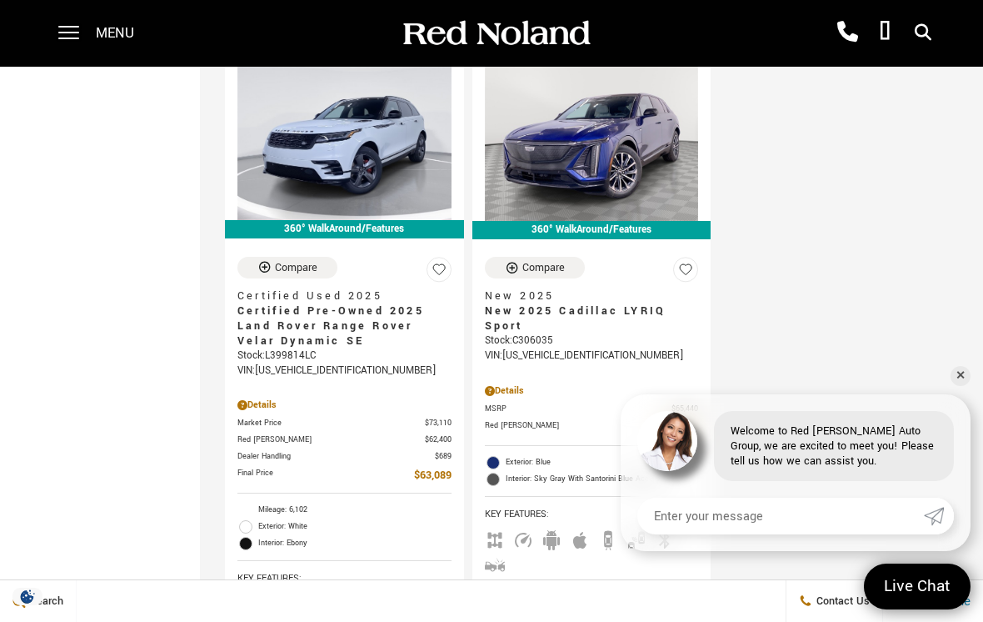
scroll to position [4321, 0]
